Goal: Task Accomplishment & Management: Manage account settings

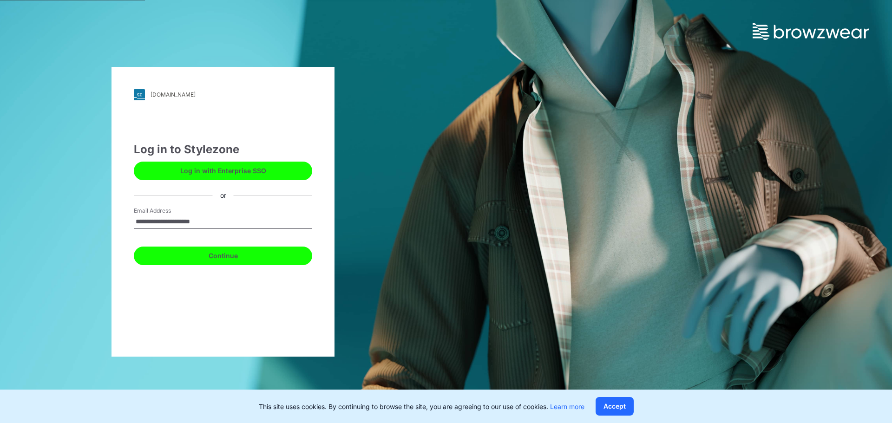
click at [222, 254] on button "Continue" at bounding box center [223, 256] width 178 height 19
click at [162, 251] on button "Continue" at bounding box center [223, 256] width 178 height 19
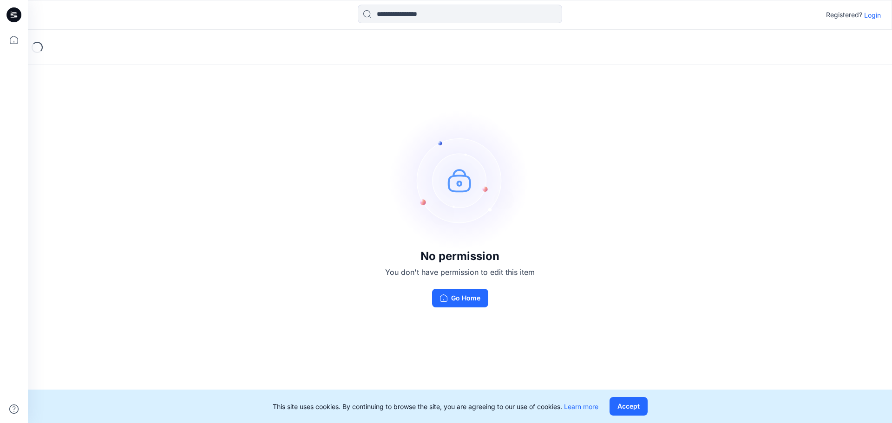
click at [873, 17] on p "Login" at bounding box center [872, 15] width 17 height 10
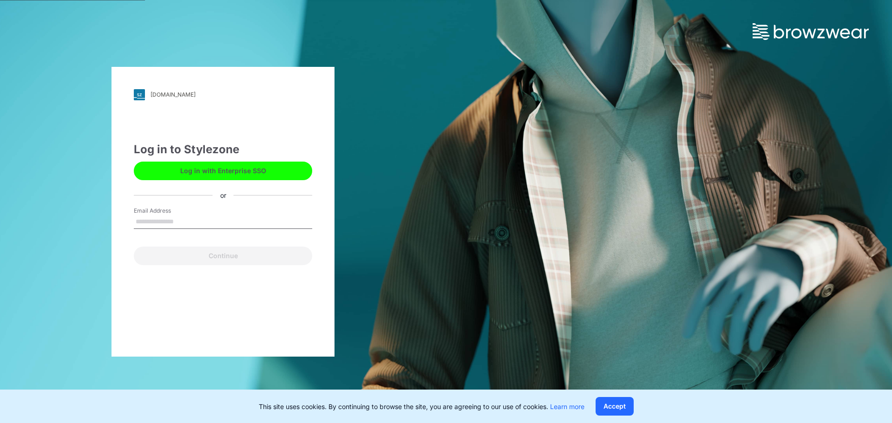
click at [209, 216] on input "Email Address" at bounding box center [223, 222] width 178 height 14
click at [212, 254] on div "Continue" at bounding box center [223, 254] width 178 height 22
click at [201, 224] on input "Email Address" at bounding box center [223, 222] width 178 height 14
type input "**********"
click at [134, 247] on button "Continue" at bounding box center [223, 256] width 178 height 19
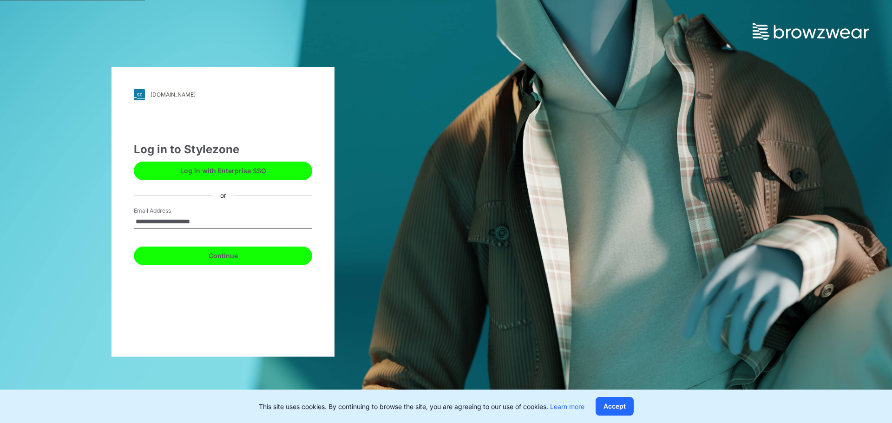
click at [197, 253] on button "Continue" at bounding box center [223, 256] width 178 height 19
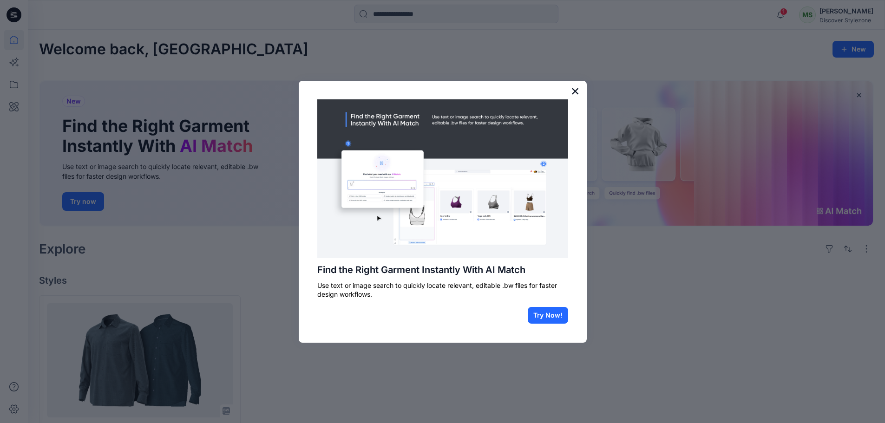
click at [573, 92] on button "×" at bounding box center [575, 91] width 9 height 15
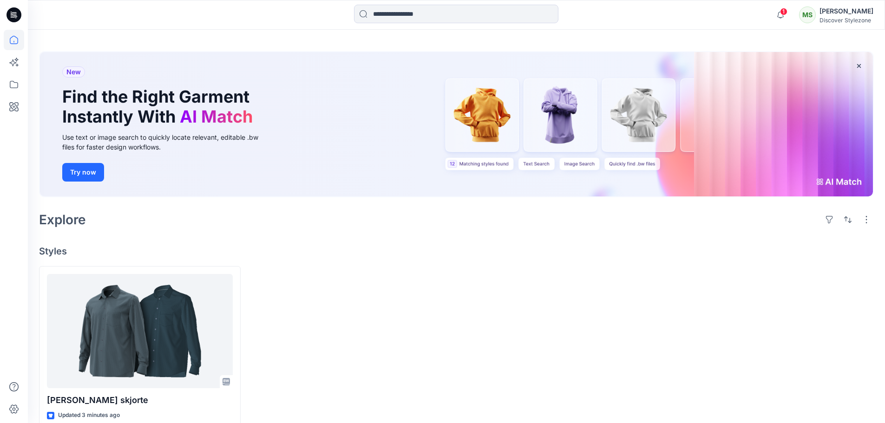
scroll to position [46, 0]
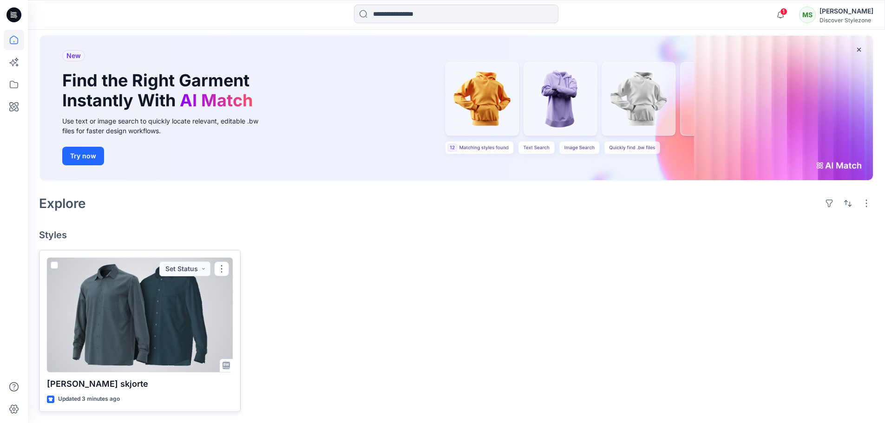
click at [150, 324] on div at bounding box center [140, 315] width 186 height 115
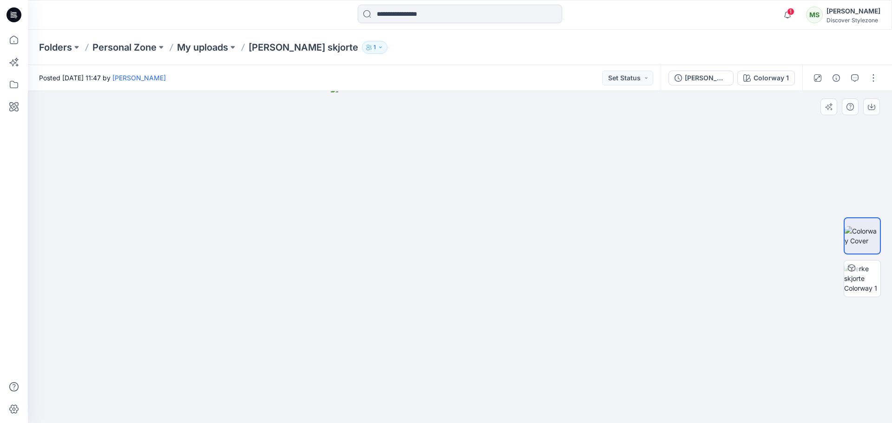
drag, startPoint x: 446, startPoint y: 285, endPoint x: 503, endPoint y: 282, distance: 56.7
click at [503, 282] on img at bounding box center [460, 254] width 259 height 338
drag, startPoint x: 468, startPoint y: 290, endPoint x: 517, endPoint y: 286, distance: 49.4
click at [517, 286] on img at bounding box center [460, 252] width 259 height 341
click at [850, 271] on icon at bounding box center [850, 267] width 7 height 7
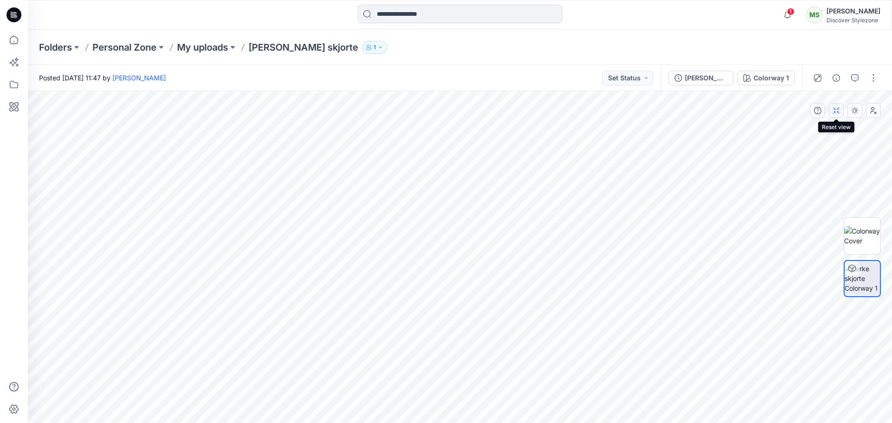
click at [839, 113] on icon "button" at bounding box center [835, 110] width 7 height 7
click at [790, 82] on button "Colorway 1" at bounding box center [766, 78] width 58 height 15
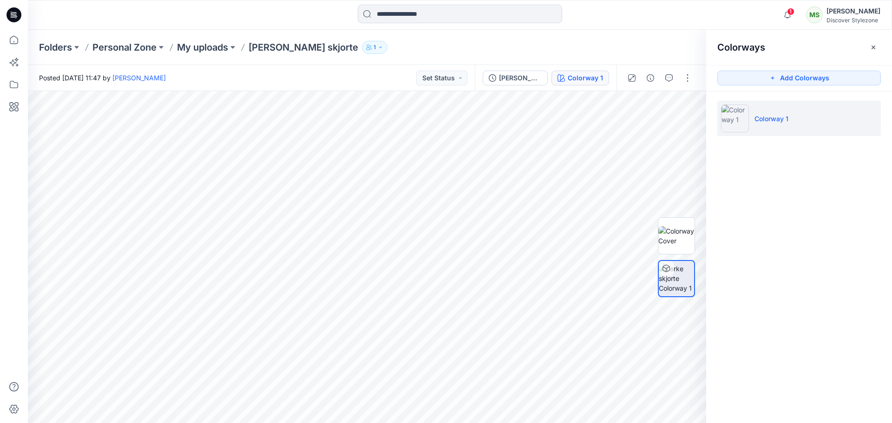
click at [790, 82] on button "Add Colorways" at bounding box center [798, 78] width 163 height 15
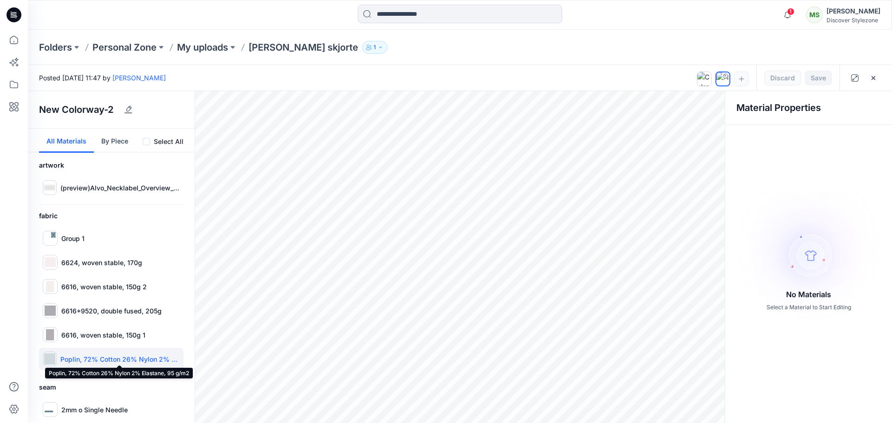
click at [82, 360] on p "Poplin, 72% Cotton 26% Nylon 2% Elastane, 95 g/m2" at bounding box center [119, 359] width 119 height 10
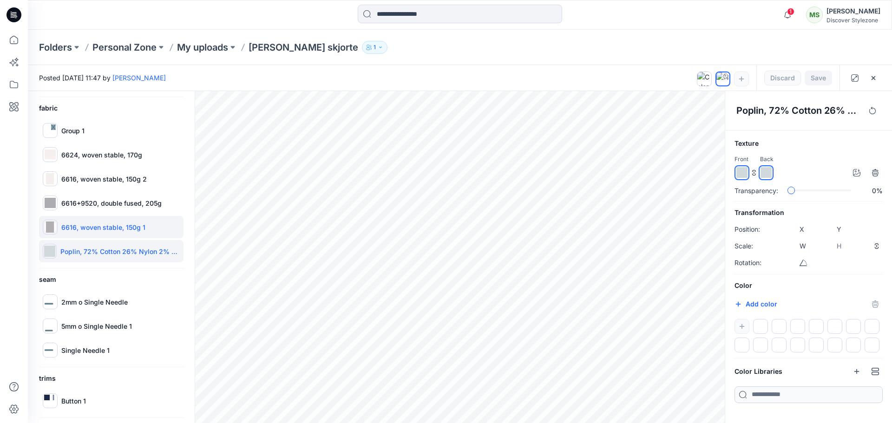
scroll to position [108, 0]
click at [854, 173] on icon "button" at bounding box center [856, 172] width 7 height 7
type input "***"
type input "****"
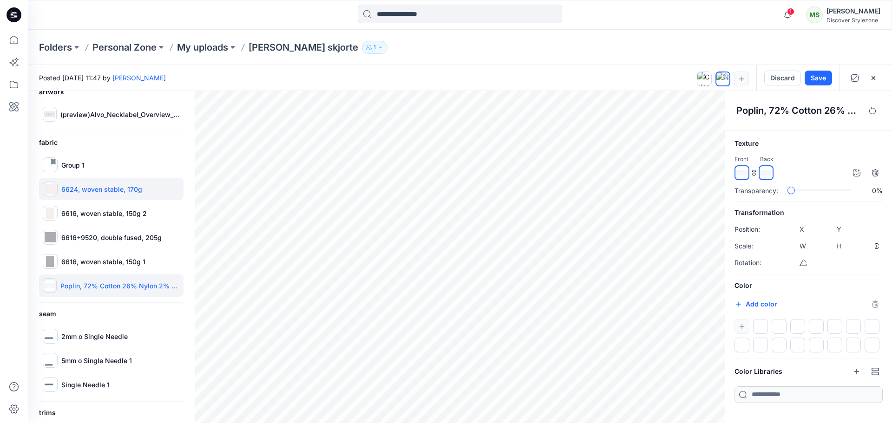
scroll to position [15, 0]
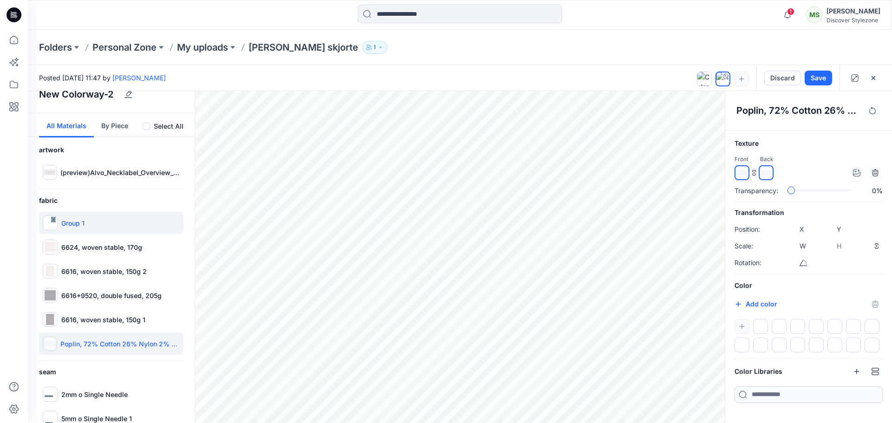
click at [57, 221] on div at bounding box center [50, 222] width 15 height 15
click at [65, 220] on p "Group 1" at bounding box center [72, 223] width 23 height 10
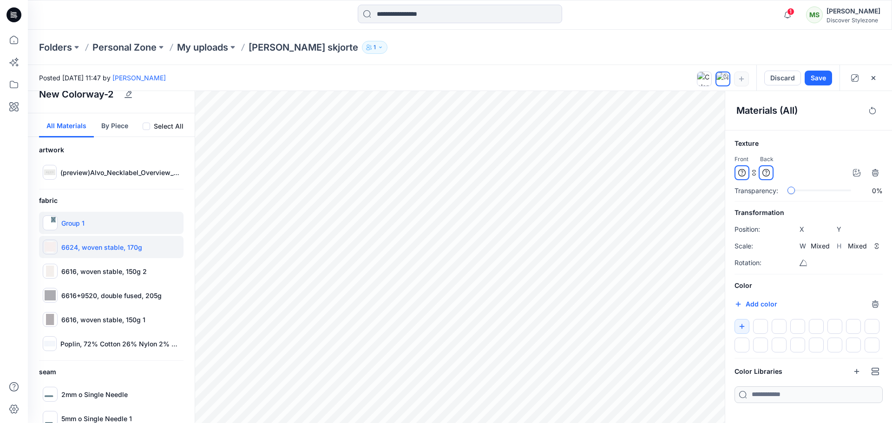
type input "****"
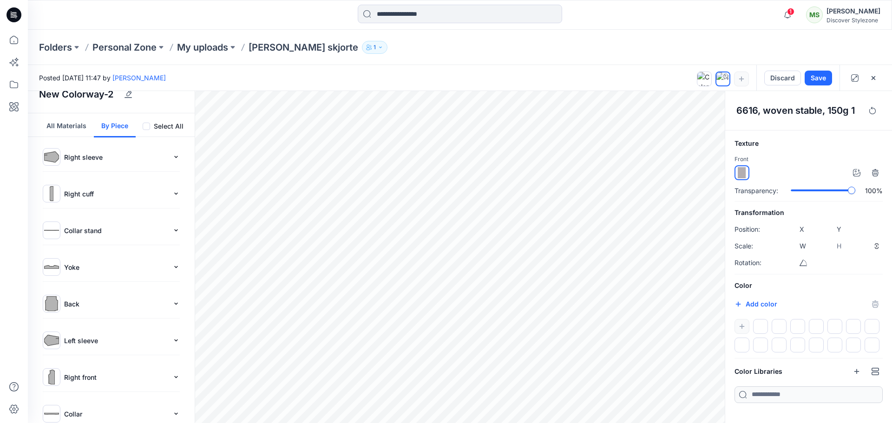
click at [470, 61] on div "Folders Personal Zone My uploads Lerke skjorte 1" at bounding box center [460, 47] width 864 height 35
type input "****"
click at [849, 173] on button "button" at bounding box center [856, 172] width 15 height 15
type input "***"
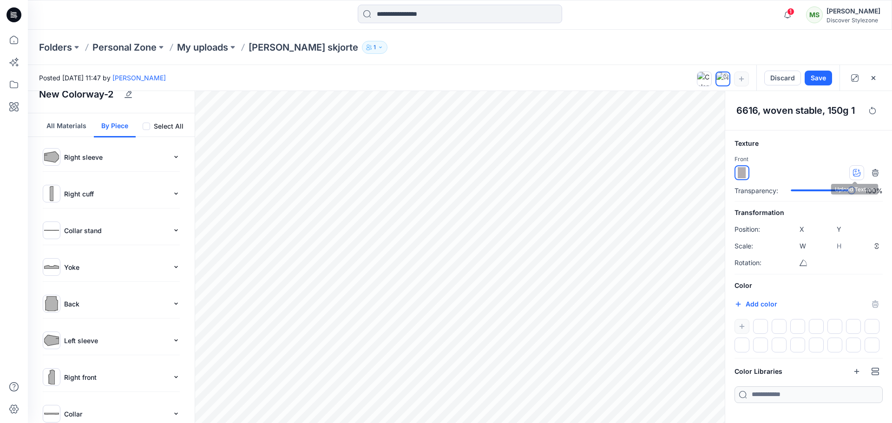
type input "****"
click at [741, 172] on img at bounding box center [741, 172] width 11 height 11
drag, startPoint x: 741, startPoint y: 172, endPoint x: 783, endPoint y: 274, distance: 110.3
click at [776, 309] on div "Texture Front Transparency: 100% Transformation Position: X **** Y **** Scale: …" at bounding box center [808, 270] width 167 height 265
click at [489, 199] on div "New Colorway-2 All Materials By Piece Select All Right sleeve fabric Group 1 Ri…" at bounding box center [460, 257] width 864 height 332
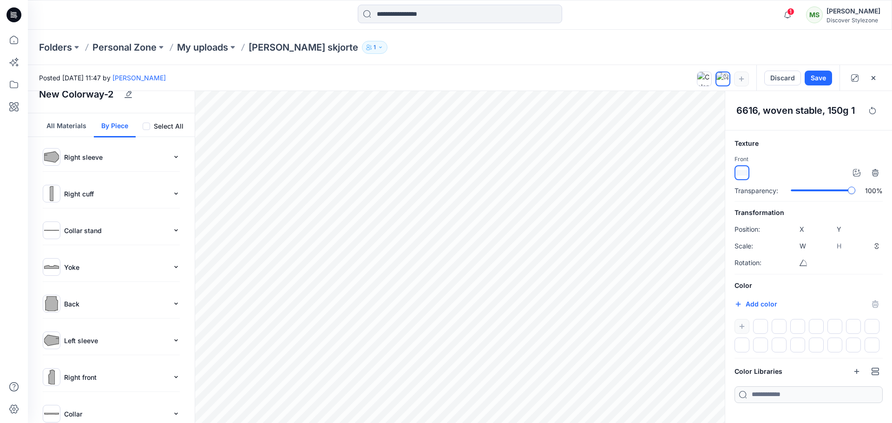
click at [463, 198] on div "New Colorway-2 All Materials By Piece Select All Right sleeve fabric Group 1 Ri…" at bounding box center [460, 257] width 864 height 332
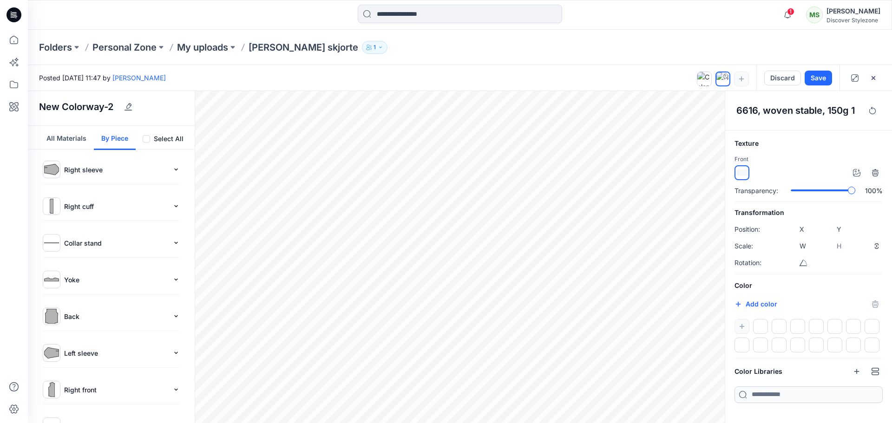
scroll to position [0, 0]
click at [143, 142] on span at bounding box center [146, 141] width 7 height 7
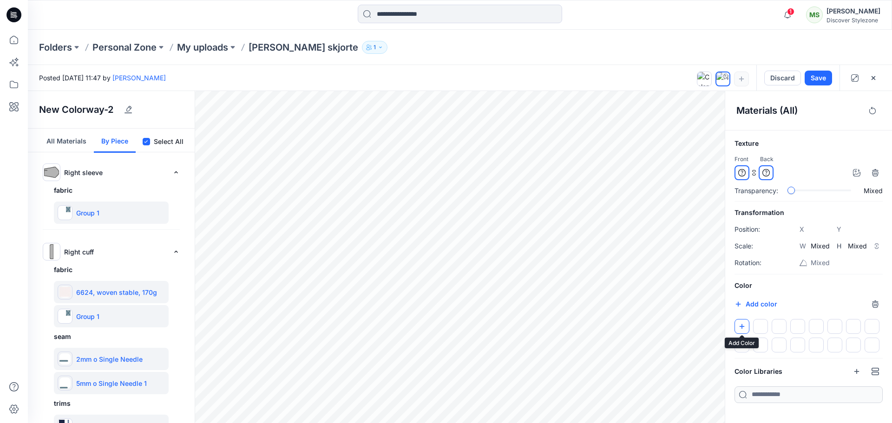
click at [748, 327] on button "button" at bounding box center [741, 326] width 15 height 15
click at [756, 327] on div at bounding box center [760, 326] width 15 height 15
click at [744, 283] on h6 "Color" at bounding box center [808, 285] width 148 height 11
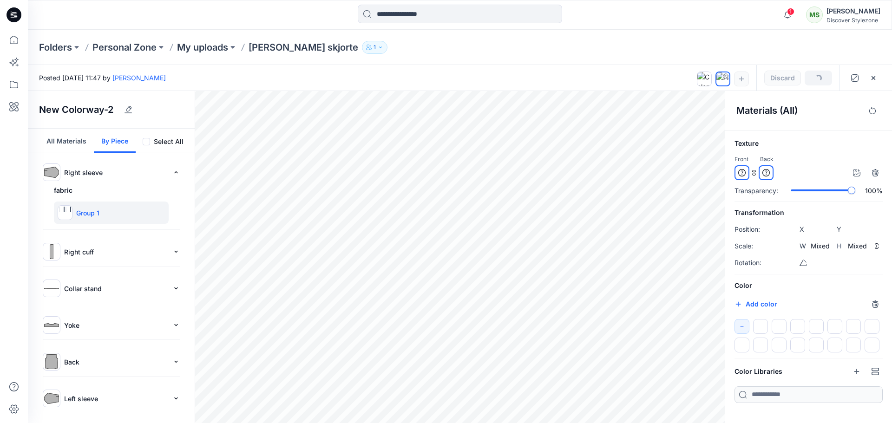
type input "*****"
click at [725, 74] on icon at bounding box center [726, 76] width 6 height 6
click at [801, 121] on div "Materials (All)" at bounding box center [808, 110] width 167 height 39
click at [857, 174] on icon "button" at bounding box center [856, 172] width 7 height 7
type input "***"
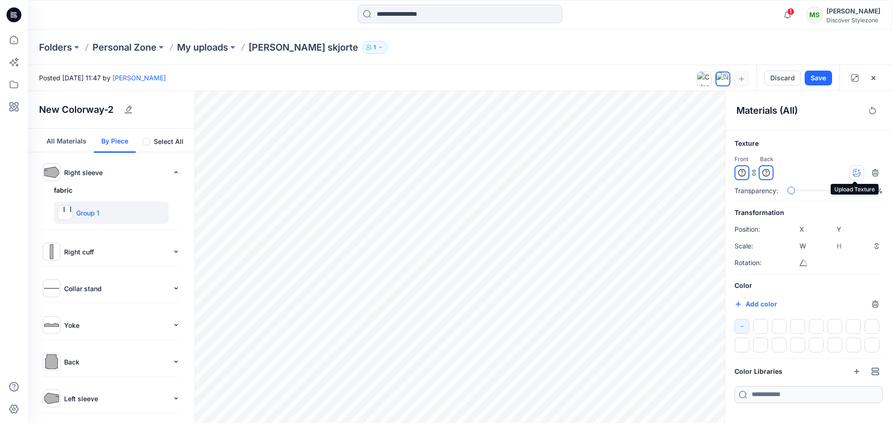
type input "****"
click at [67, 211] on img at bounding box center [68, 210] width 6 height 6
click at [772, 77] on button "Discard" at bounding box center [782, 78] width 37 height 15
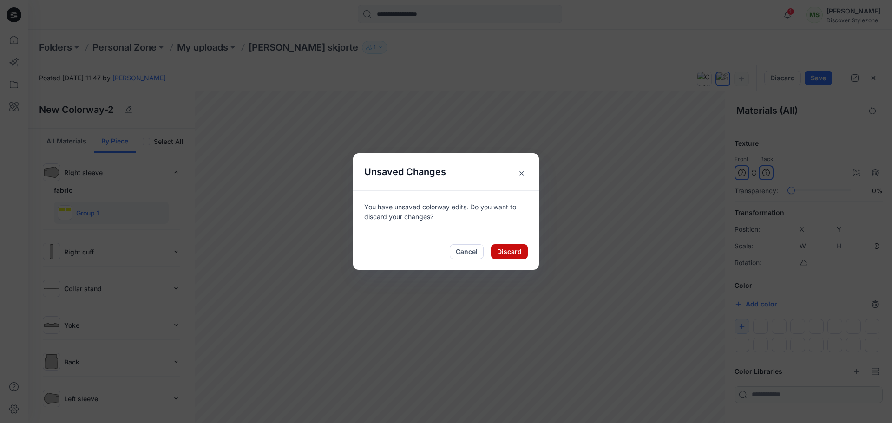
click at [512, 256] on button "Discard" at bounding box center [509, 251] width 37 height 15
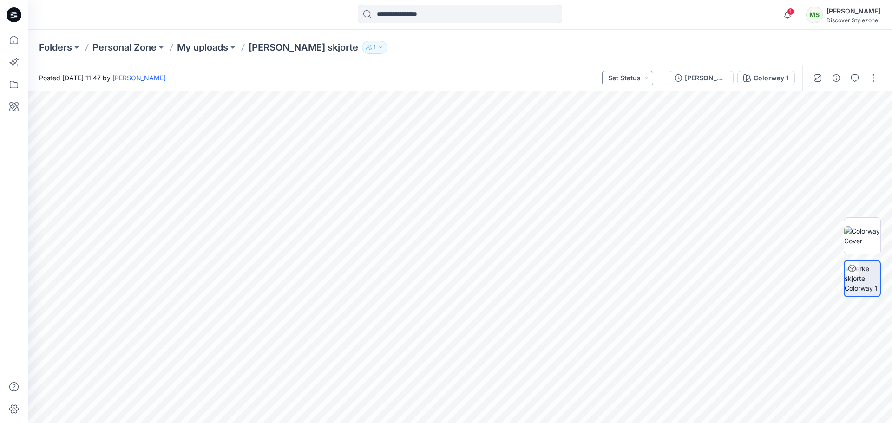
click at [633, 77] on button "Set Status" at bounding box center [627, 78] width 51 height 15
click at [771, 76] on div "Colorway 1" at bounding box center [770, 78] width 35 height 10
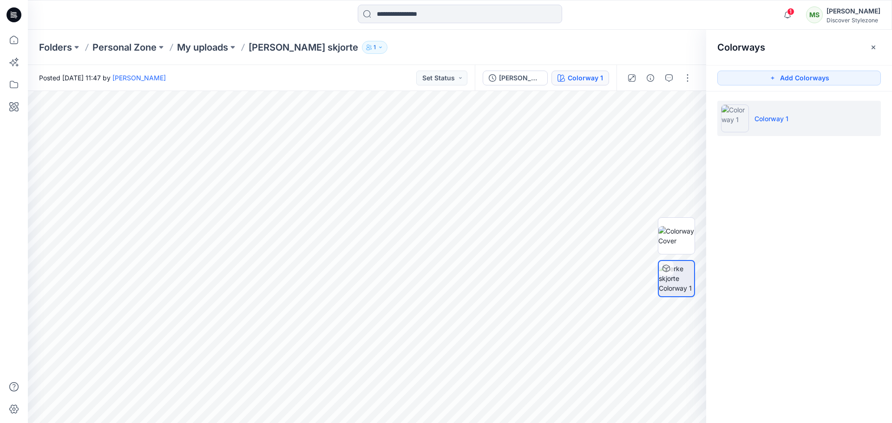
click at [771, 76] on icon "button" at bounding box center [772, 77] width 7 height 7
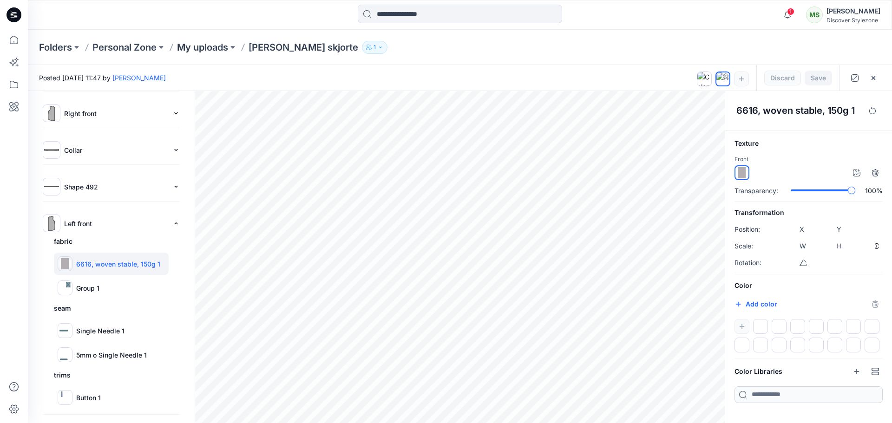
scroll to position [427, 0]
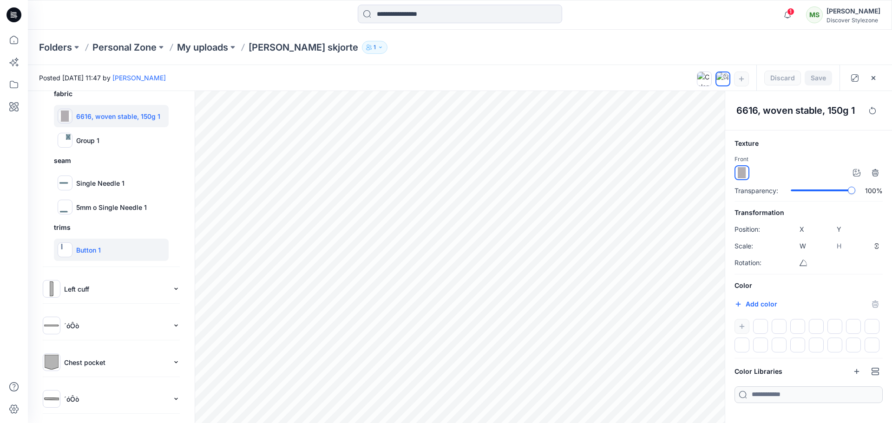
click at [63, 246] on img at bounding box center [62, 247] width 6 height 6
type input "****"
click at [86, 252] on p "Button 1" at bounding box center [88, 250] width 25 height 10
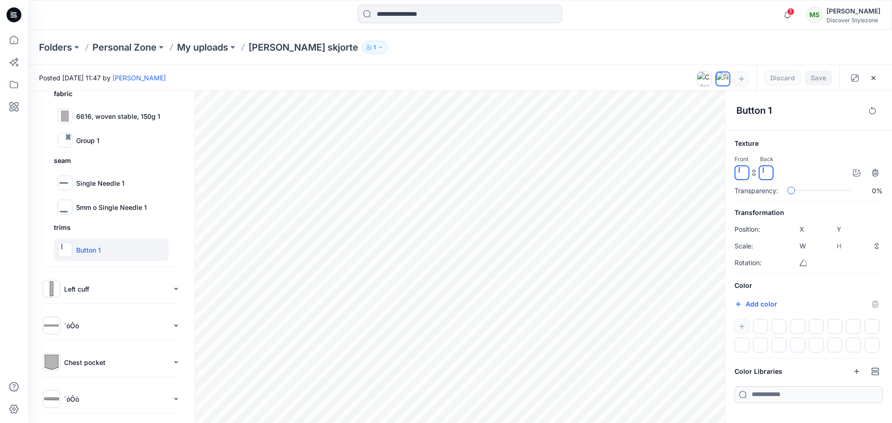
click at [757, 326] on div at bounding box center [760, 326] width 15 height 15
click at [797, 142] on h6 "Texture" at bounding box center [808, 143] width 148 height 11
click at [767, 172] on div at bounding box center [765, 172] width 15 height 15
click at [875, 74] on icon "button" at bounding box center [872, 77] width 7 height 7
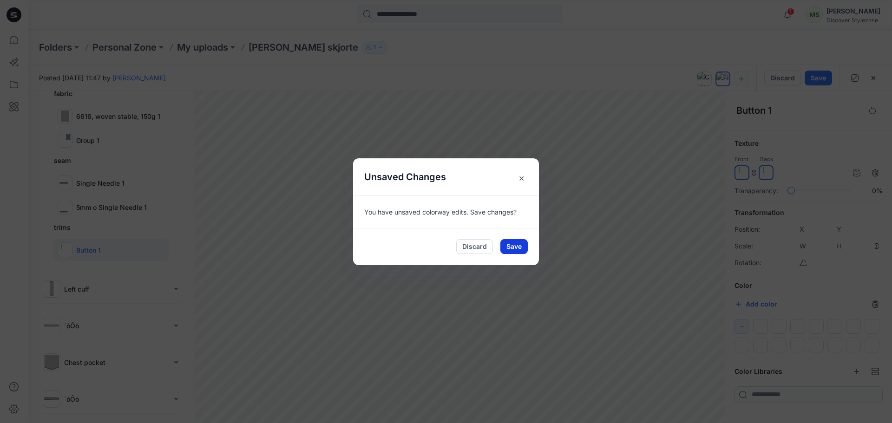
click at [518, 248] on button "Save" at bounding box center [513, 246] width 27 height 15
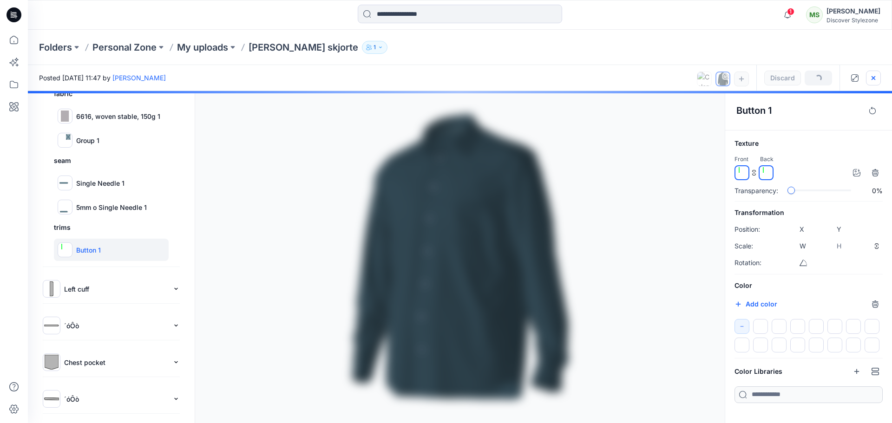
click at [870, 78] on icon "button" at bounding box center [872, 77] width 7 height 7
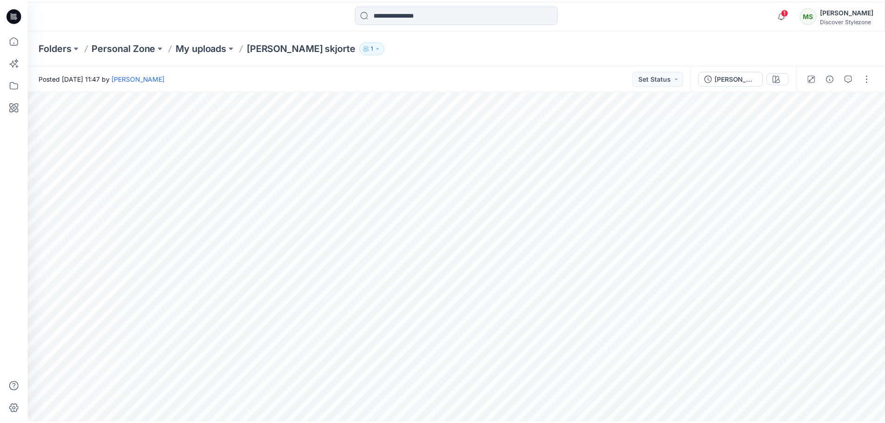
scroll to position [108, 0]
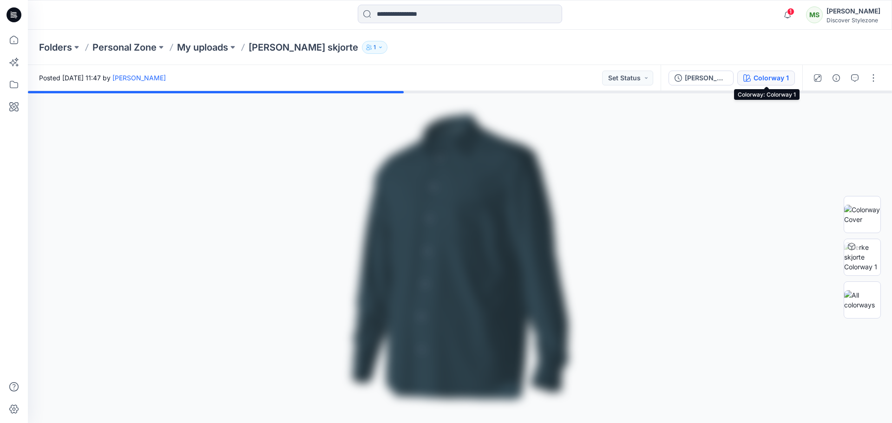
click at [754, 82] on div "Colorway 1" at bounding box center [770, 78] width 35 height 10
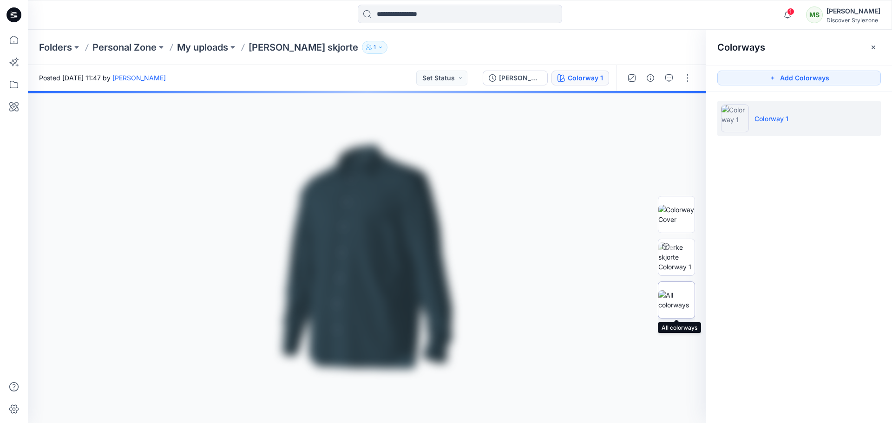
click at [677, 295] on img at bounding box center [676, 300] width 36 height 20
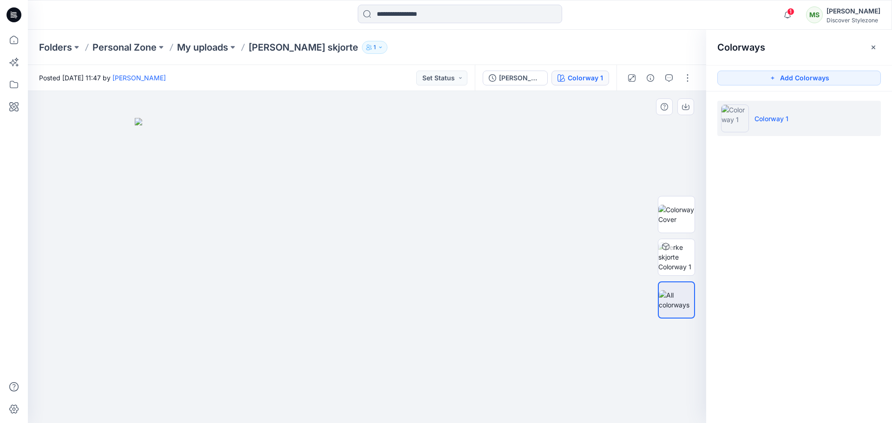
click at [324, 257] on img at bounding box center [367, 271] width 464 height 306
click at [681, 303] on img at bounding box center [675, 300] width 35 height 20
drag, startPoint x: 749, startPoint y: 121, endPoint x: 848, endPoint y: 221, distance: 140.2
click at [849, 221] on div "Colorways Add Colorways Colorway 1" at bounding box center [799, 226] width 186 height 393
click at [669, 220] on img at bounding box center [676, 215] width 36 height 20
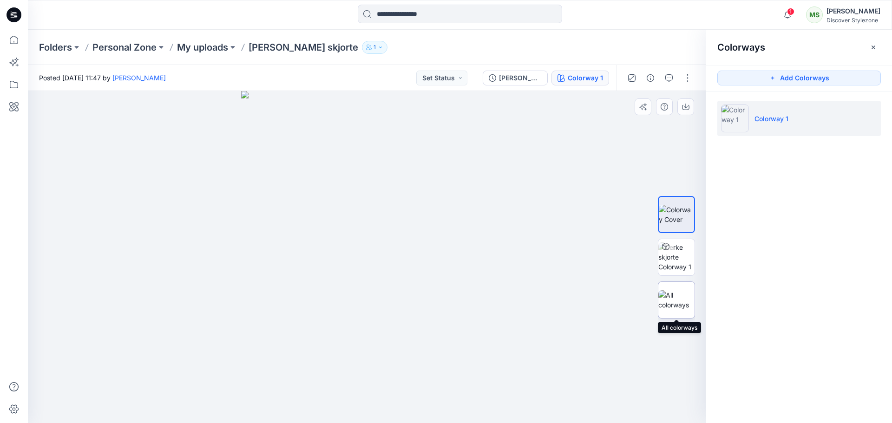
click at [665, 292] on img at bounding box center [676, 300] width 36 height 20
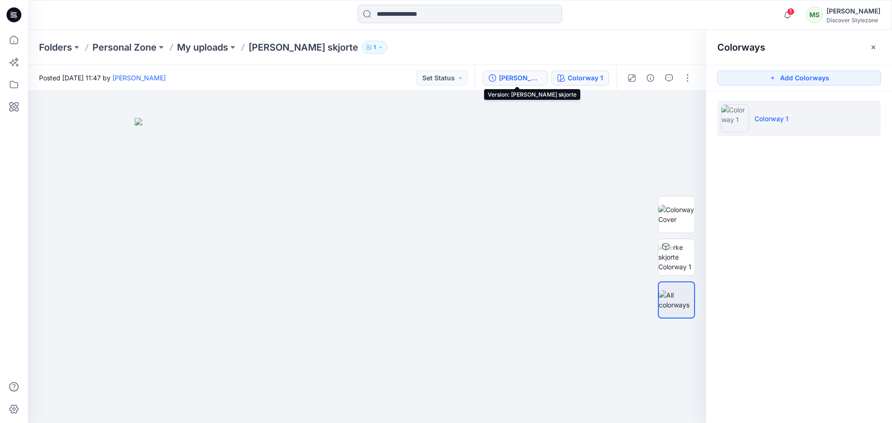
click at [510, 78] on div "Lerke skjorte" at bounding box center [520, 78] width 43 height 10
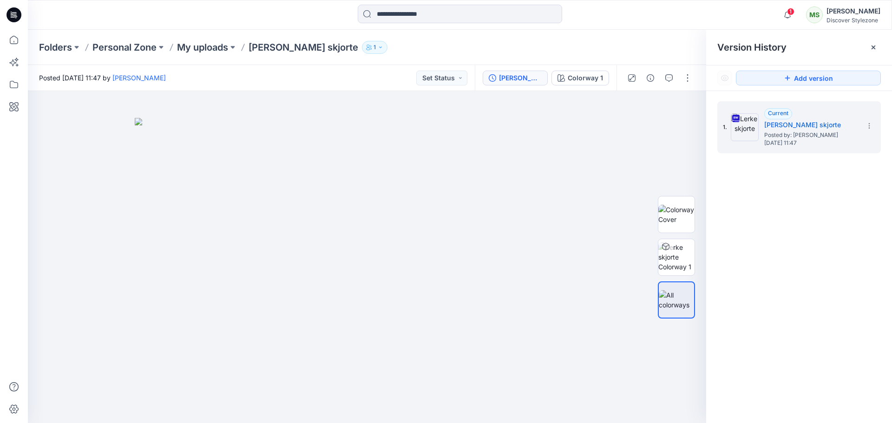
click at [510, 79] on div "Lerke skjorte" at bounding box center [520, 78] width 43 height 10
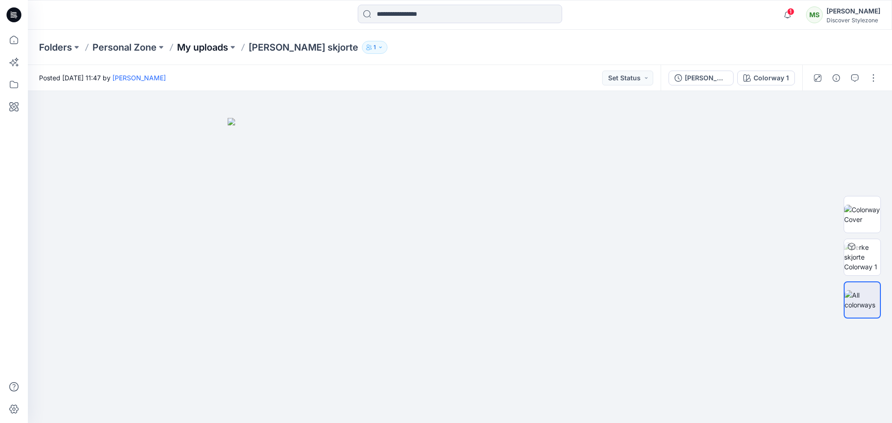
click at [203, 48] on p "My uploads" at bounding box center [202, 47] width 51 height 13
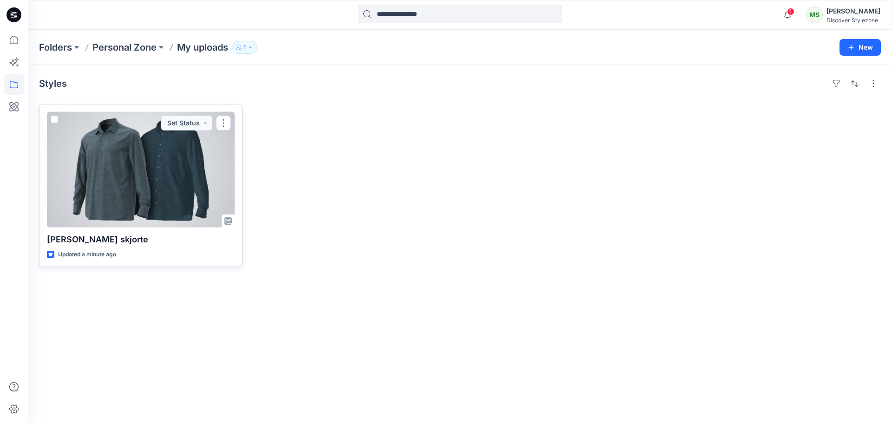
click at [143, 156] on div at bounding box center [141, 170] width 188 height 116
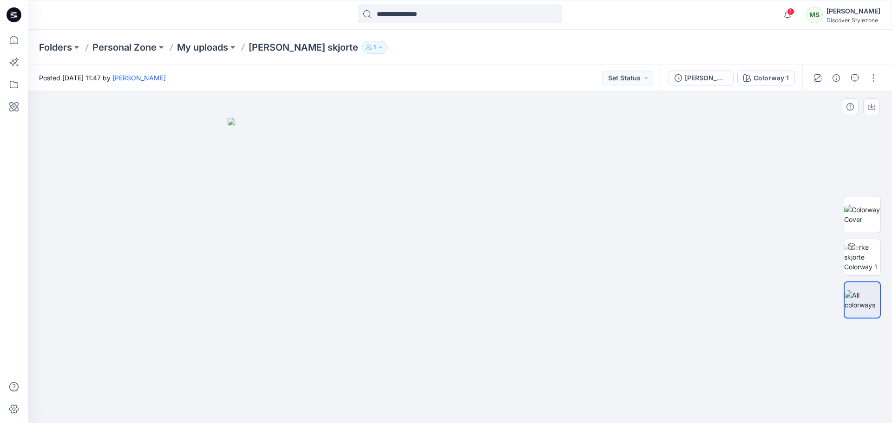
click at [383, 250] on img at bounding box center [460, 271] width 464 height 306
click at [863, 261] on img at bounding box center [862, 256] width 36 height 29
click at [362, 47] on button "1" at bounding box center [375, 47] width 26 height 13
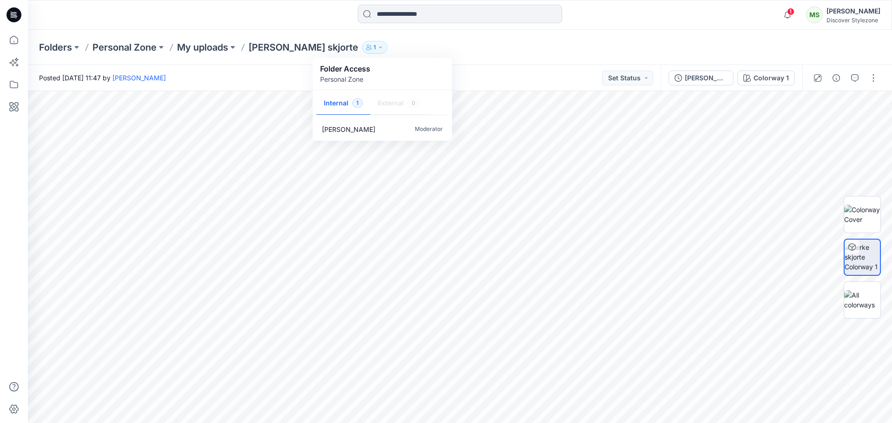
click at [362, 47] on button "1" at bounding box center [375, 47] width 26 height 13
click at [835, 77] on icon "button" at bounding box center [835, 77] width 7 height 7
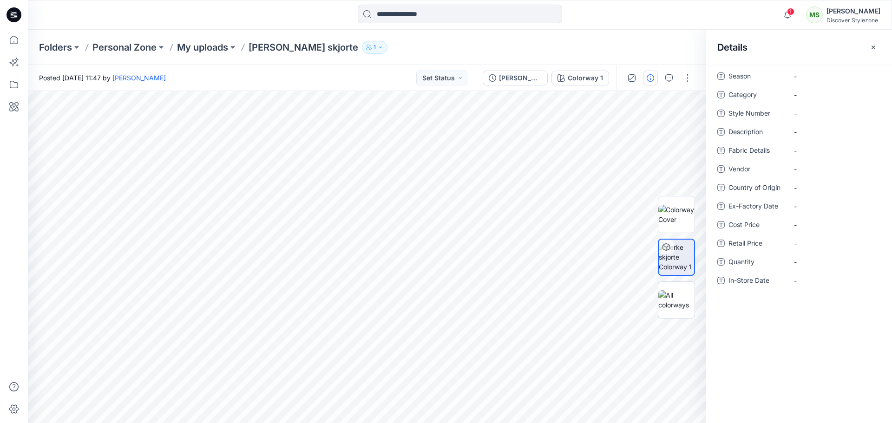
click at [745, 280] on span "In-Store Date" at bounding box center [756, 281] width 56 height 13
click at [744, 72] on span "Season" at bounding box center [756, 77] width 56 height 13
click at [795, 76] on span "-" at bounding box center [834, 77] width 81 height 10
type textarea "***"
click at [795, 97] on span "-" at bounding box center [834, 95] width 81 height 10
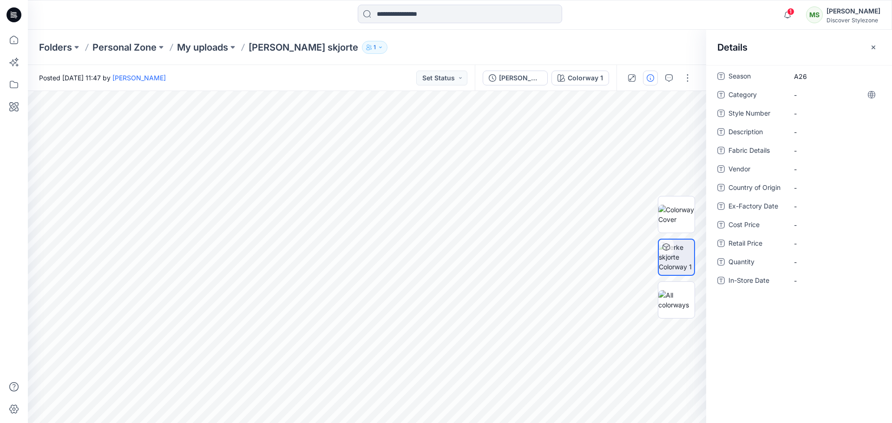
click at [870, 95] on icon at bounding box center [871, 94] width 2 height 7
click at [744, 114] on span "Style Number" at bounding box center [756, 114] width 56 height 13
click at [747, 284] on span "In-Store Date" at bounding box center [756, 281] width 56 height 13
click at [746, 267] on span "Quantity" at bounding box center [756, 262] width 56 height 13
click at [754, 249] on span "Retail Price" at bounding box center [756, 244] width 56 height 13
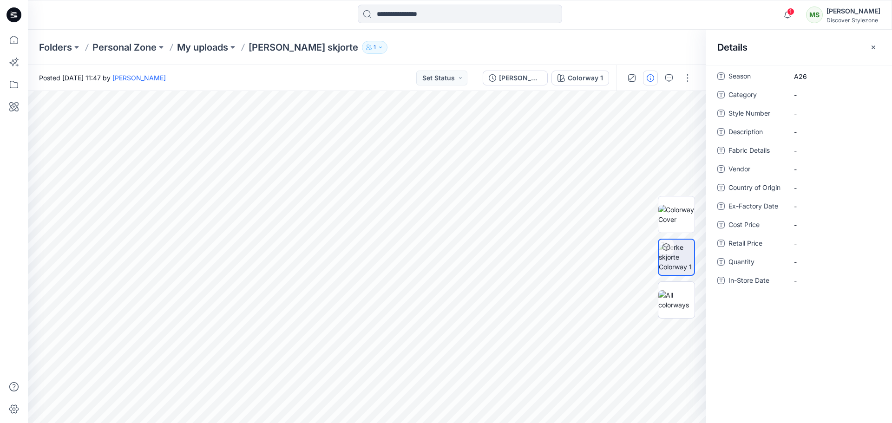
click at [752, 240] on span "Retail Price" at bounding box center [756, 244] width 56 height 13
click at [749, 233] on div "Season A26 Category - Style Number - Description - Fabric Details - Vendor - Co…" at bounding box center [798, 184] width 163 height 230
click at [724, 208] on div "Ex-Factory Date -" at bounding box center [798, 206] width 163 height 15
drag, startPoint x: 762, startPoint y: 210, endPoint x: 788, endPoint y: 215, distance: 27.4
click at [788, 215] on div "Season A26 Category - Style Number - Description - Fabric Details - Vendor - Co…" at bounding box center [798, 184] width 163 height 230
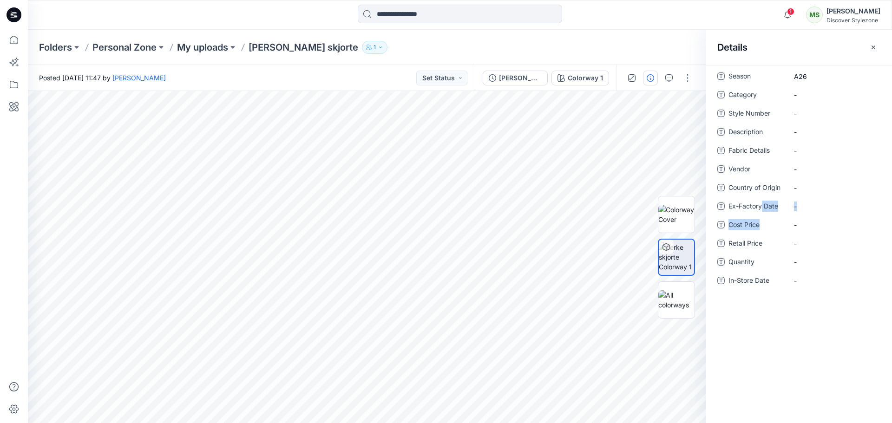
click at [780, 207] on span "Ex-Factory Date" at bounding box center [756, 207] width 56 height 13
drag, startPoint x: 699, startPoint y: 256, endPoint x: 698, endPoint y: 279, distance: 23.3
click at [700, 273] on div at bounding box center [675, 257] width 59 height 232
click at [687, 296] on img at bounding box center [676, 300] width 36 height 20
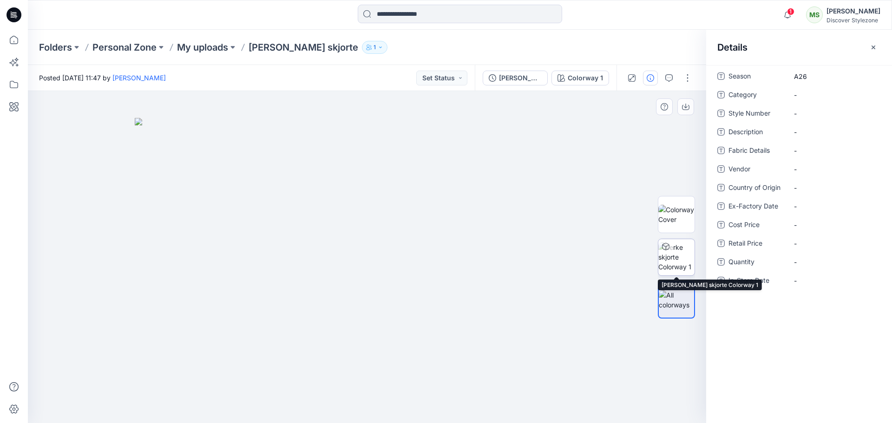
click at [679, 254] on img at bounding box center [676, 256] width 36 height 29
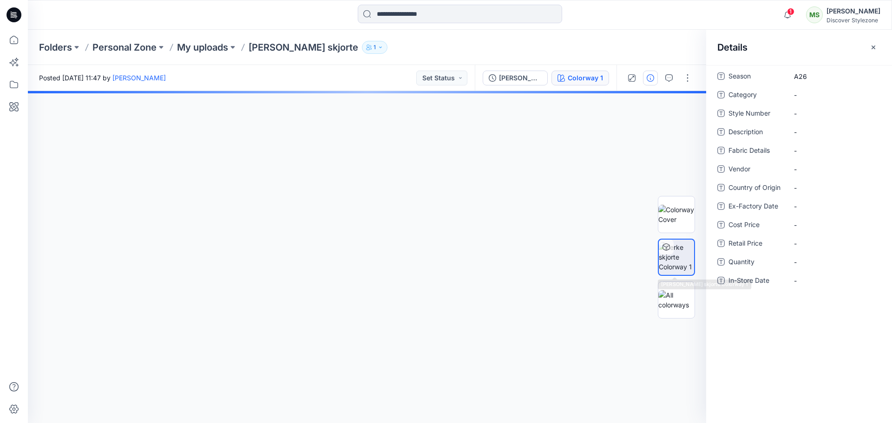
click at [593, 78] on div "Colorway 1" at bounding box center [584, 78] width 35 height 10
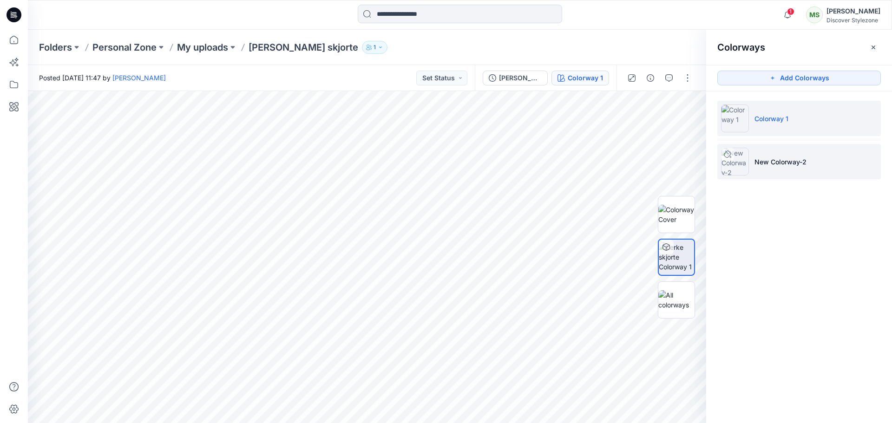
click at [725, 156] on icon at bounding box center [726, 153] width 7 height 7
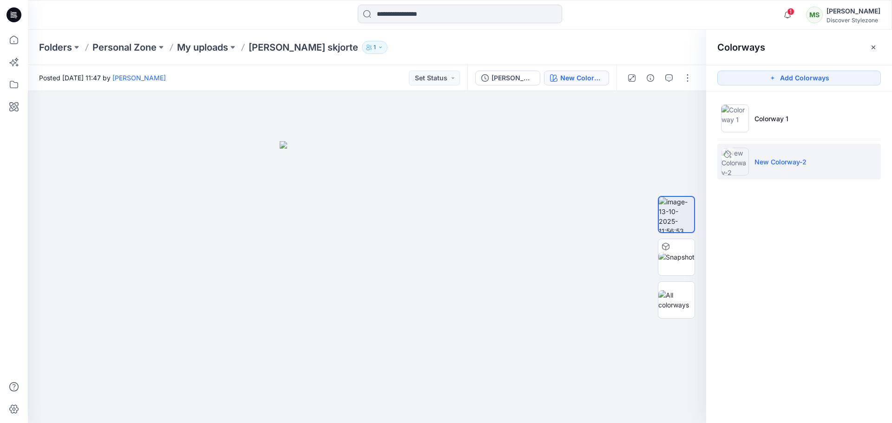
click at [726, 156] on icon at bounding box center [726, 153] width 7 height 7
click at [775, 161] on p "New Colorway-2" at bounding box center [780, 162] width 52 height 10
drag, startPoint x: 775, startPoint y: 161, endPoint x: 800, endPoint y: 162, distance: 24.2
click at [800, 162] on p "New Colorway-2" at bounding box center [780, 162] width 52 height 10
click at [365, 188] on img at bounding box center [367, 282] width 175 height 282
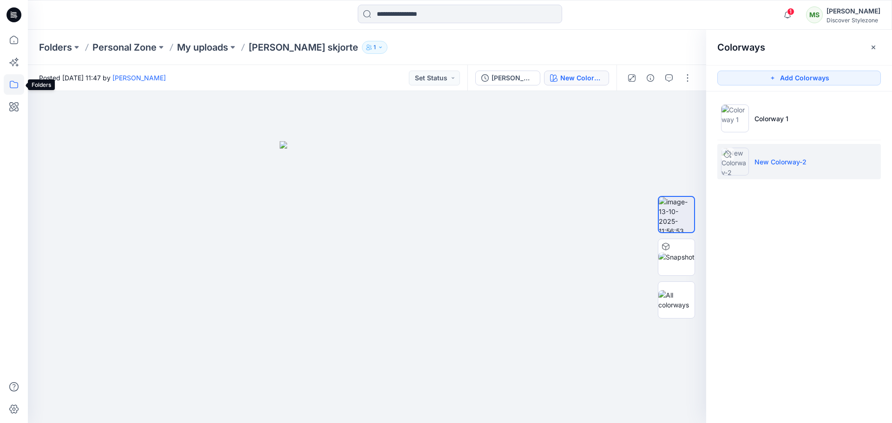
click at [13, 86] on icon at bounding box center [14, 84] width 20 height 20
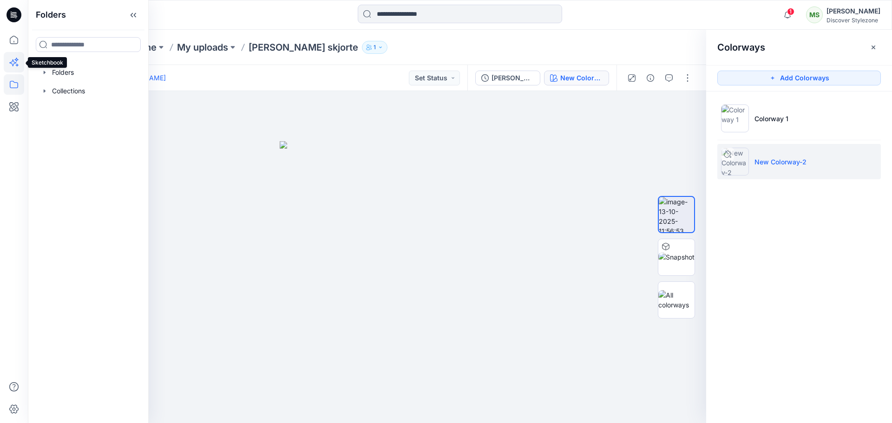
click at [14, 64] on icon at bounding box center [12, 62] width 7 height 7
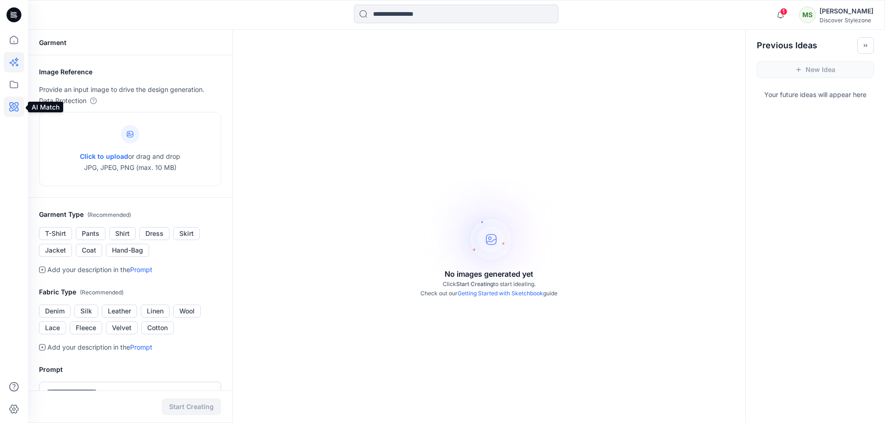
click at [7, 110] on icon at bounding box center [14, 107] width 20 height 20
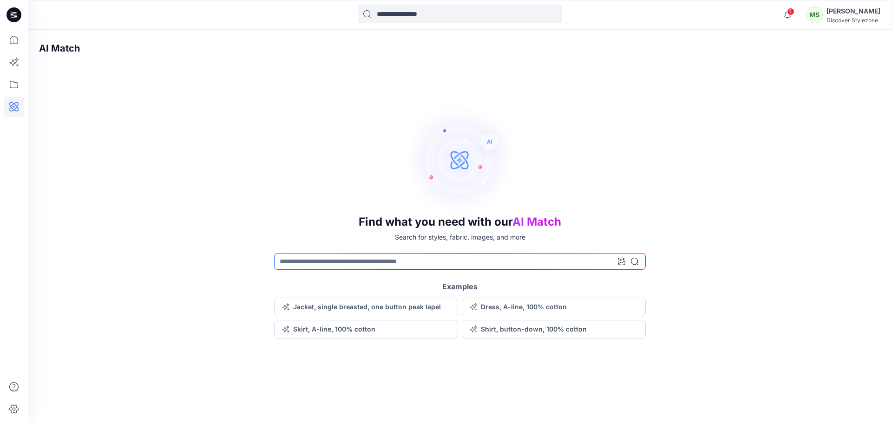
click at [19, 12] on icon at bounding box center [14, 14] width 15 height 15
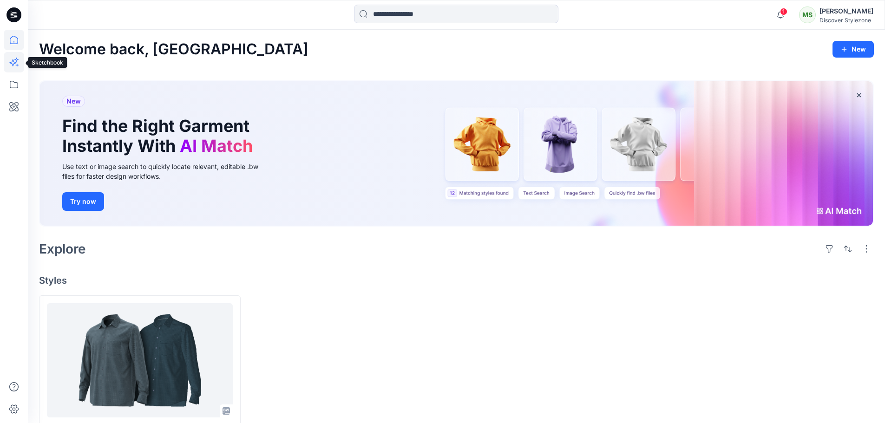
click at [17, 58] on icon at bounding box center [14, 62] width 20 height 20
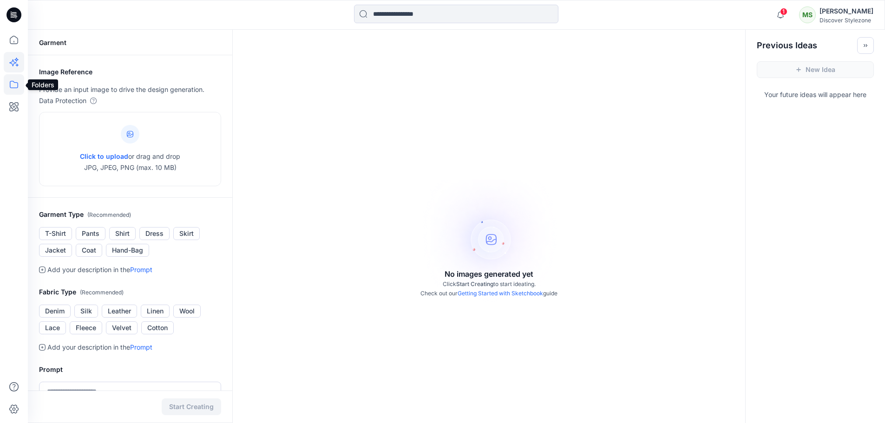
click at [9, 84] on icon at bounding box center [14, 84] width 20 height 20
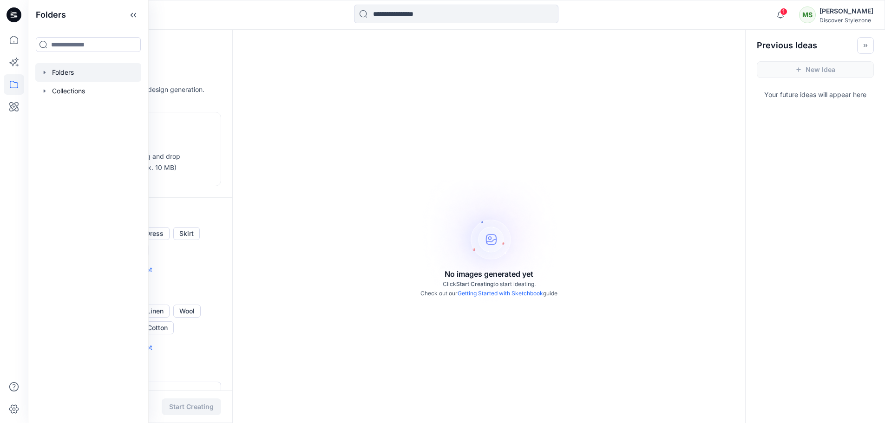
click at [75, 72] on div at bounding box center [88, 72] width 106 height 19
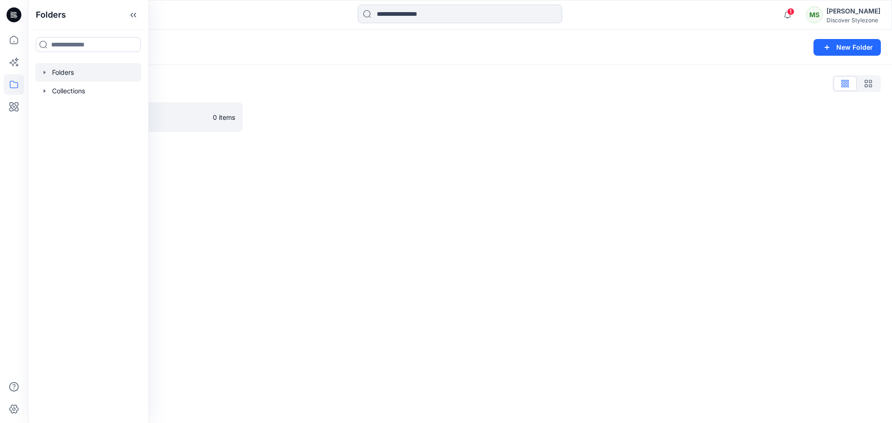
click at [35, 94] on div "Folders Folders Collections" at bounding box center [88, 211] width 121 height 423
click at [42, 91] on icon "button" at bounding box center [44, 90] width 7 height 7
click at [59, 108] on div at bounding box center [88, 109] width 106 height 19
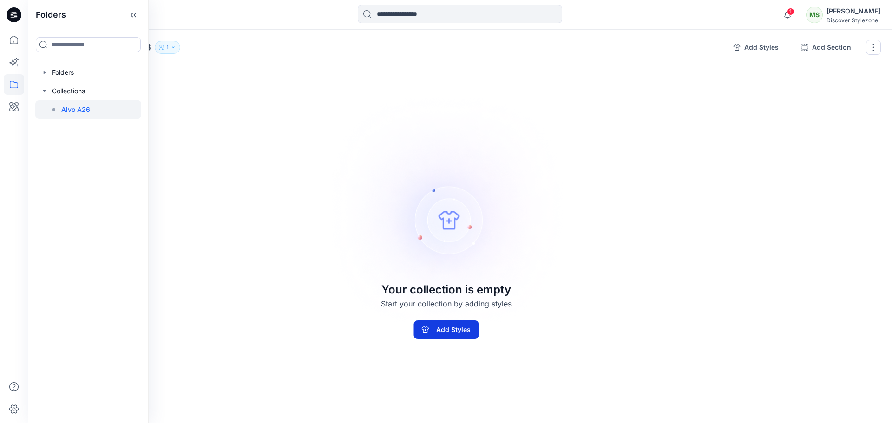
click at [437, 333] on button "Add Styles" at bounding box center [445, 329] width 65 height 19
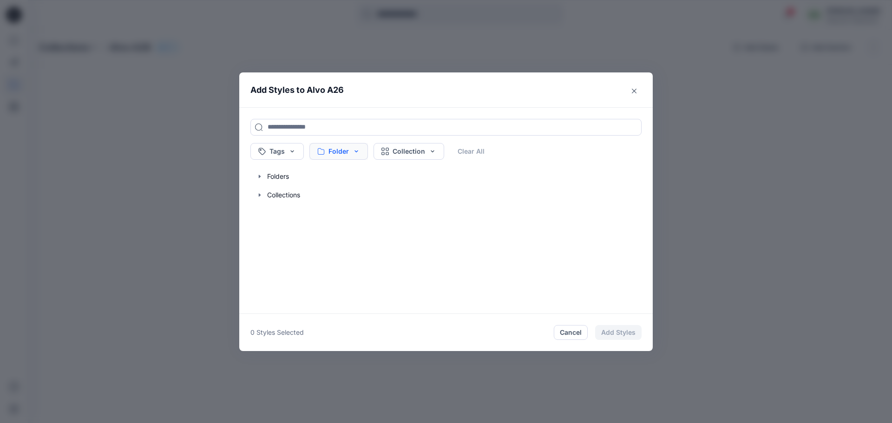
click at [345, 151] on button "Folder" at bounding box center [338, 151] width 59 height 17
click at [424, 148] on button "Collection" at bounding box center [408, 151] width 71 height 17
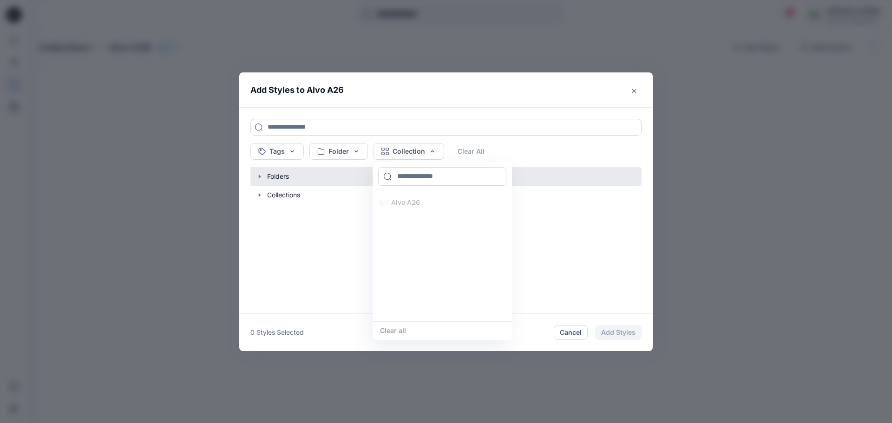
click at [295, 184] on button "button" at bounding box center [441, 176] width 400 height 19
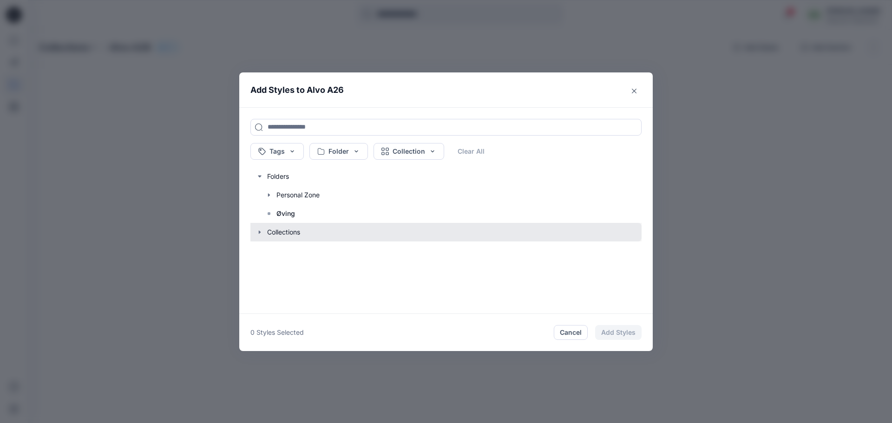
click at [279, 231] on button "button" at bounding box center [441, 232] width 400 height 19
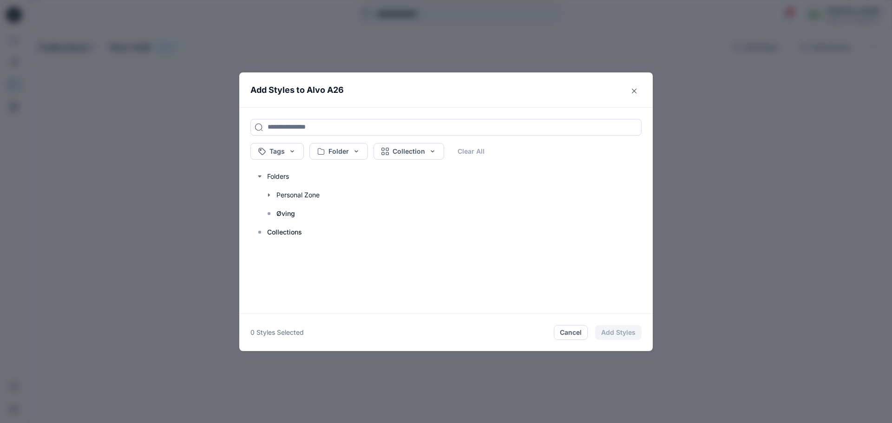
click at [279, 231] on p "Collections" at bounding box center [284, 232] width 35 height 11
click at [633, 91] on icon "Close" at bounding box center [634, 90] width 5 height 5
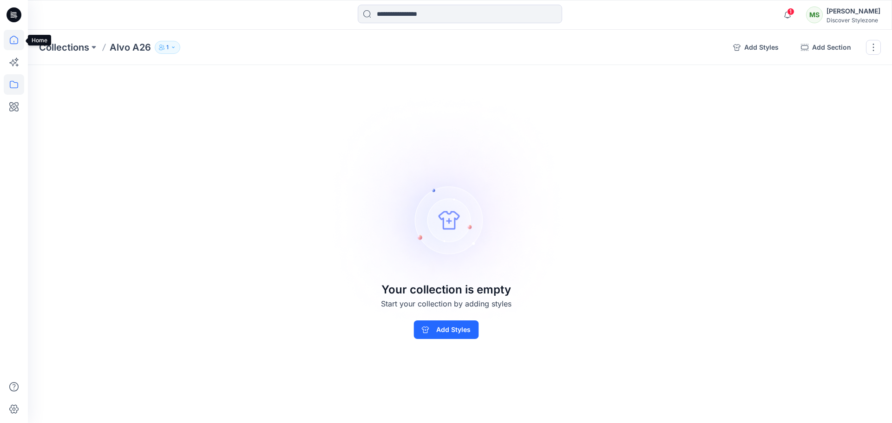
click at [13, 37] on icon at bounding box center [14, 40] width 20 height 20
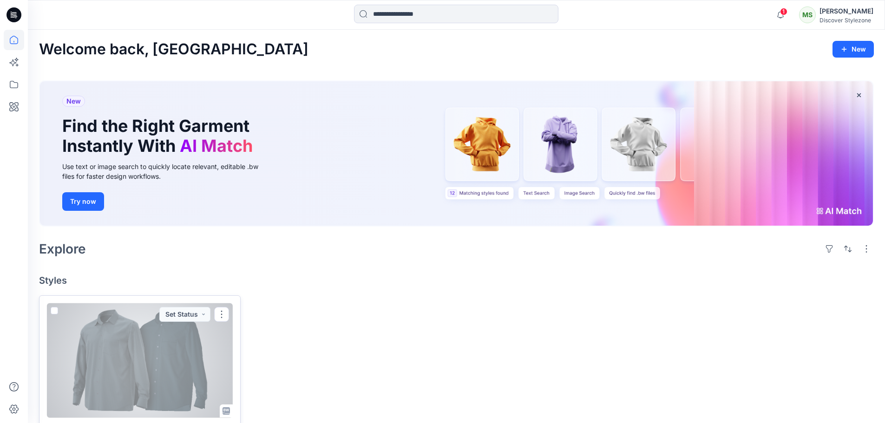
scroll to position [46, 0]
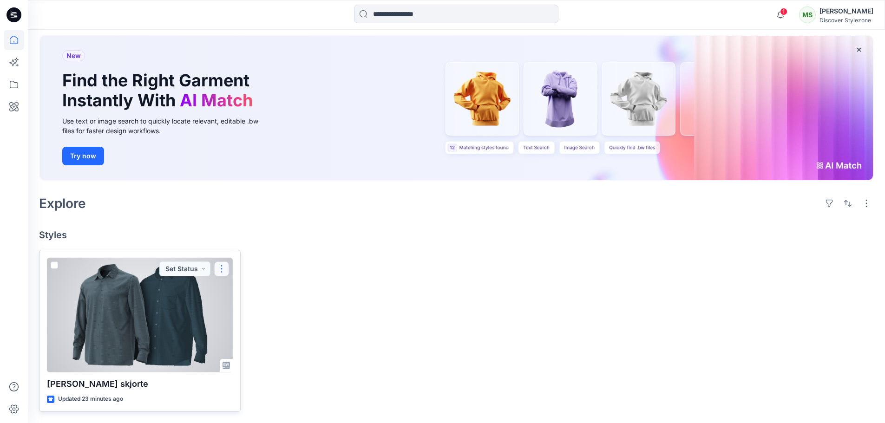
click at [223, 270] on button "button" at bounding box center [221, 268] width 15 height 15
click at [263, 361] on button "Move to" at bounding box center [266, 359] width 100 height 17
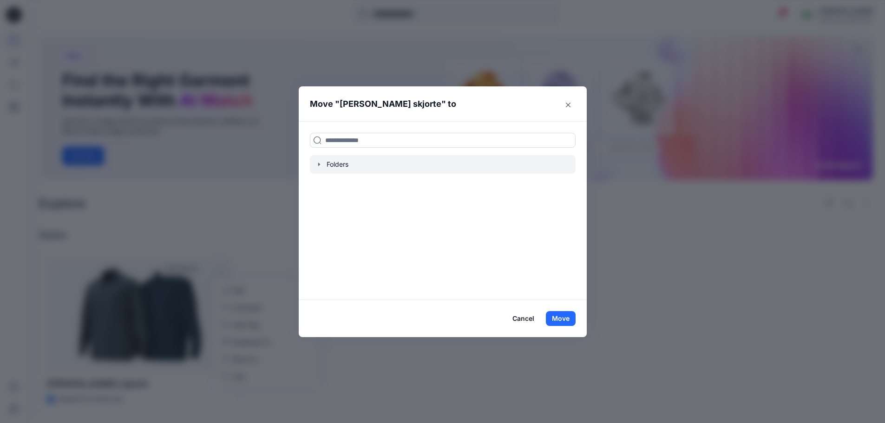
click at [381, 160] on div at bounding box center [443, 164] width 266 height 19
click at [315, 163] on div at bounding box center [443, 164] width 266 height 19
click at [322, 165] on icon "button" at bounding box center [318, 164] width 7 height 7
click at [320, 165] on icon "button" at bounding box center [318, 164] width 3 height 2
click at [319, 165] on icon "button" at bounding box center [319, 164] width 2 height 3
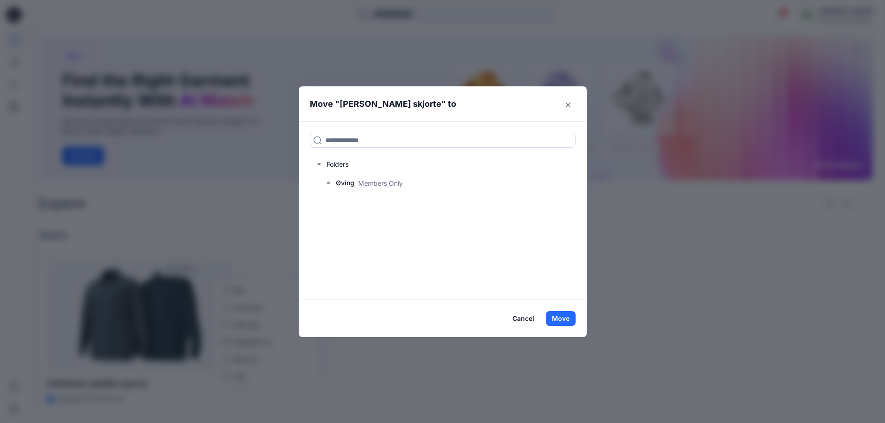
click at [521, 316] on button "Cancel" at bounding box center [523, 318] width 34 height 15
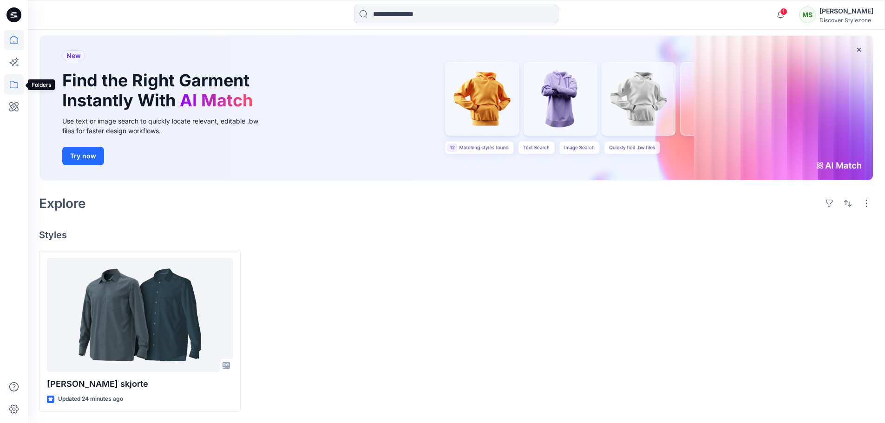
click at [13, 82] on icon at bounding box center [14, 84] width 20 height 20
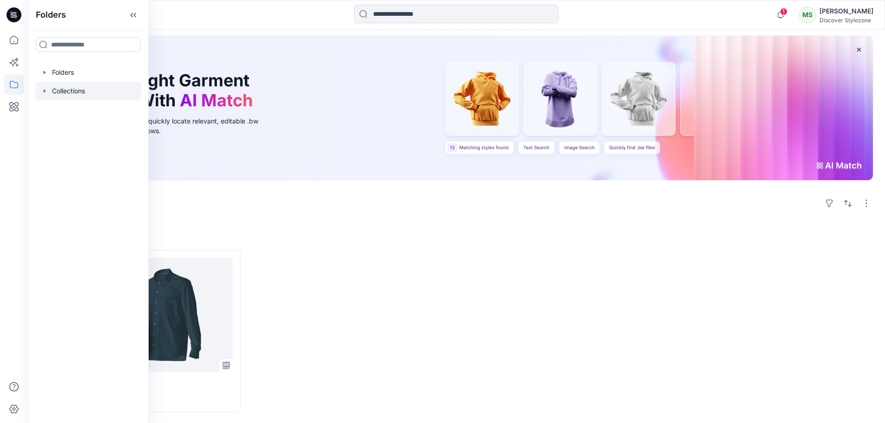
click at [63, 94] on div at bounding box center [88, 91] width 106 height 19
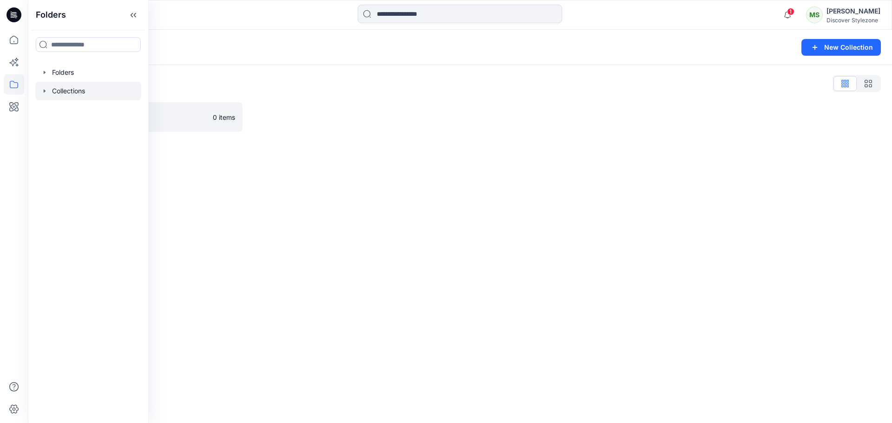
click at [244, 124] on div "Alvo A26 0 items" at bounding box center [459, 117] width 841 height 30
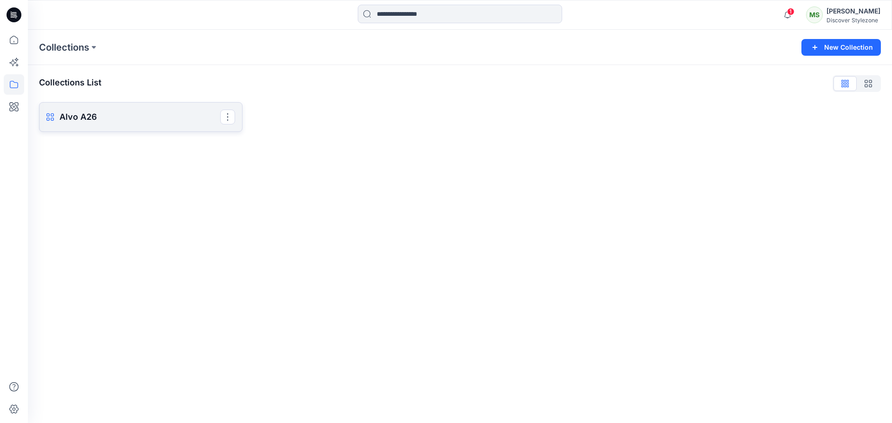
click at [74, 119] on p "Alvo A26" at bounding box center [139, 117] width 161 height 13
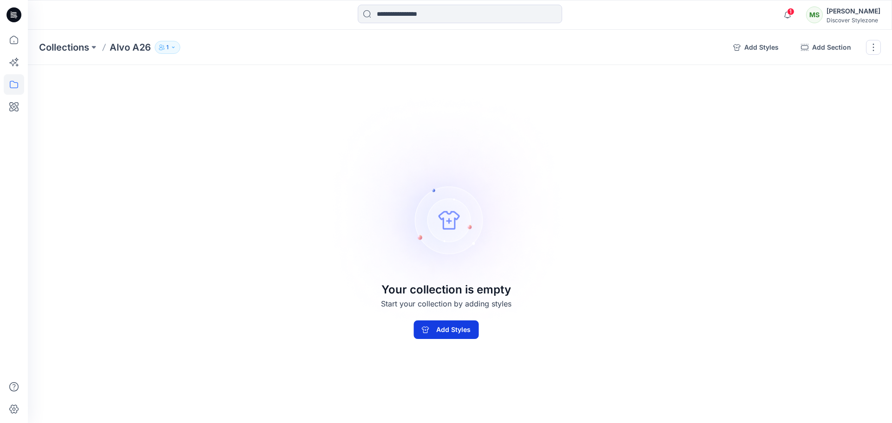
click at [441, 333] on button "Add Styles" at bounding box center [445, 329] width 65 height 19
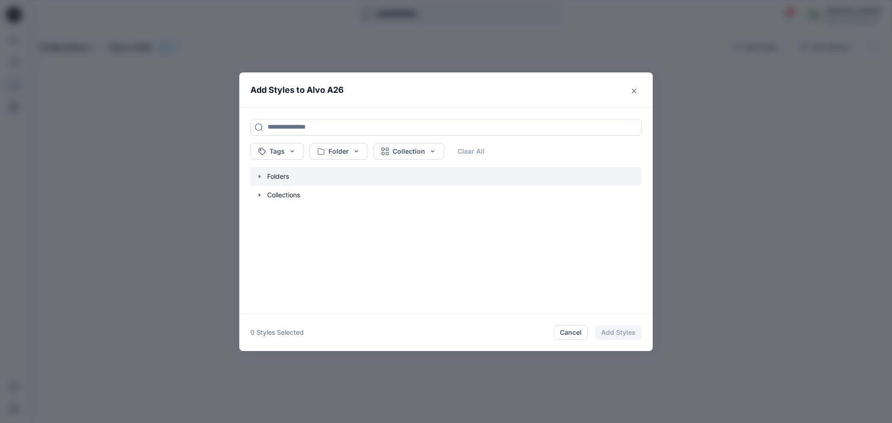
click at [260, 175] on icon "button" at bounding box center [259, 176] width 7 height 7
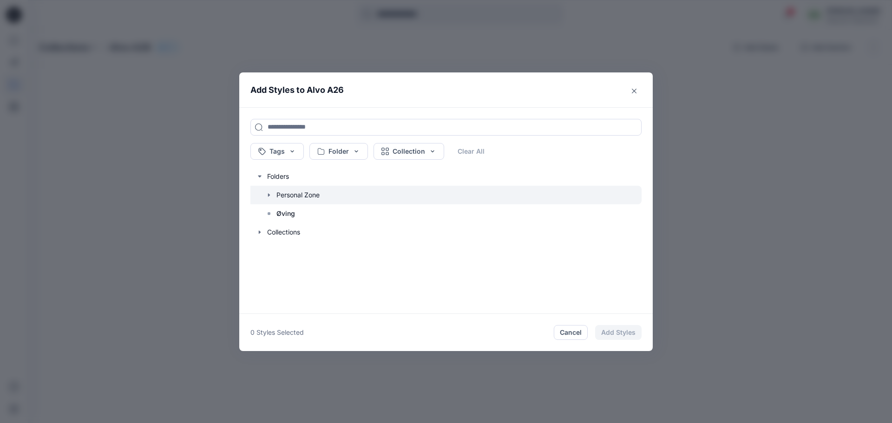
click at [270, 191] on icon "button" at bounding box center [268, 194] width 7 height 7
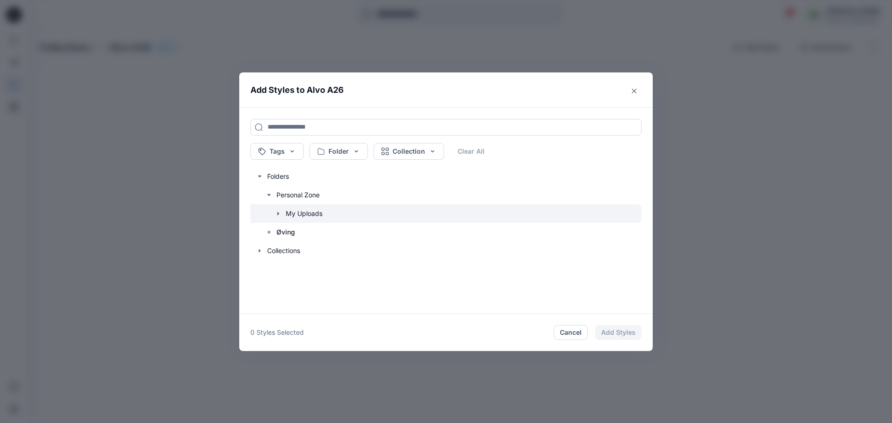
click at [277, 213] on icon "button" at bounding box center [278, 213] width 2 height 3
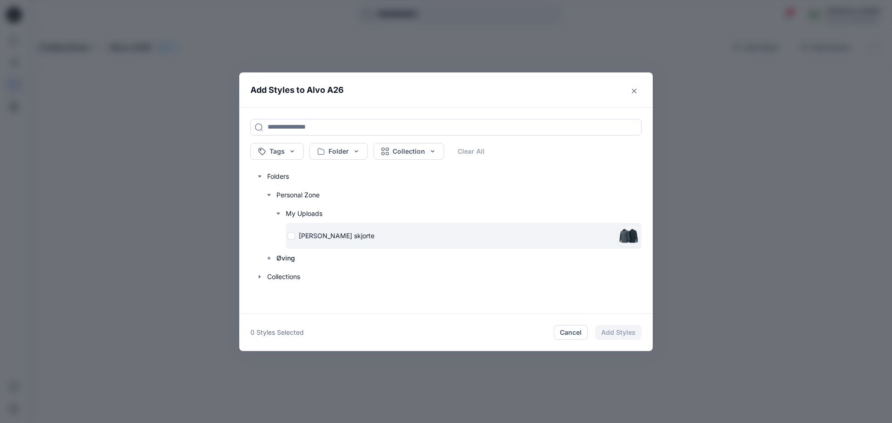
click at [291, 235] on div "Lerke skjorte" at bounding box center [450, 236] width 326 height 10
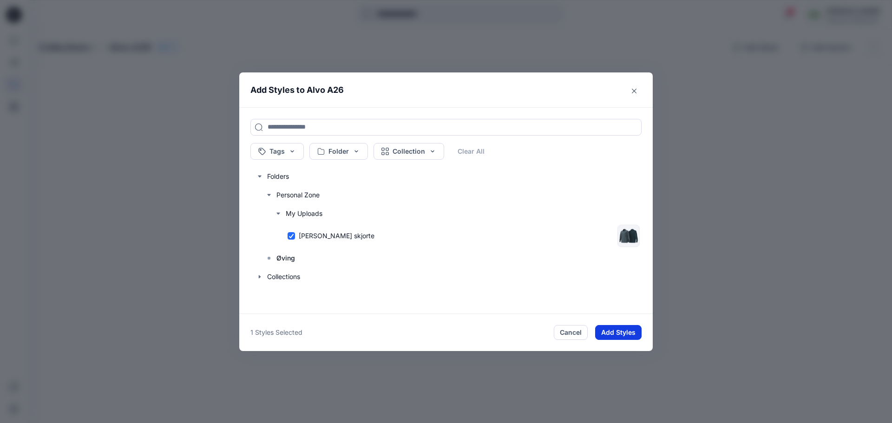
click at [624, 332] on button "Add Styles" at bounding box center [618, 332] width 46 height 15
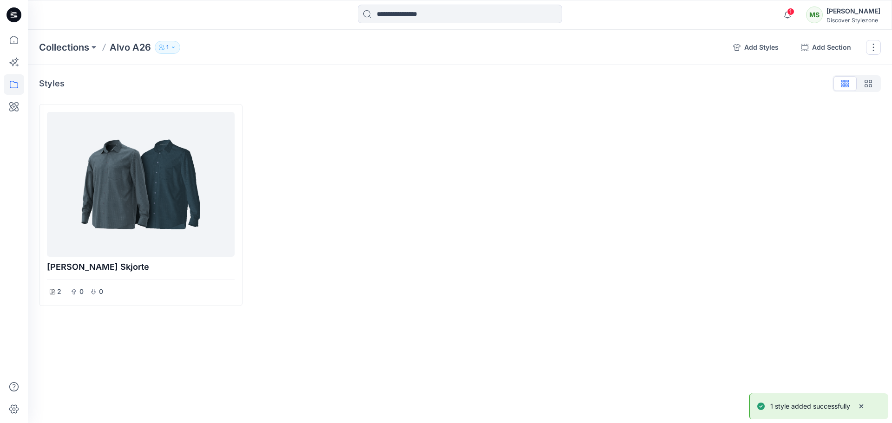
click at [97, 368] on div "Collections Alvo A26 1 Add Styles Add Section Rename Collection Clone Collectio…" at bounding box center [460, 226] width 864 height 393
click at [572, 216] on div at bounding box center [565, 205] width 203 height 202
click at [488, 165] on div at bounding box center [565, 205] width 203 height 202
click at [467, 191] on div at bounding box center [565, 205] width 203 height 202
click at [434, 228] on div at bounding box center [353, 205] width 203 height 202
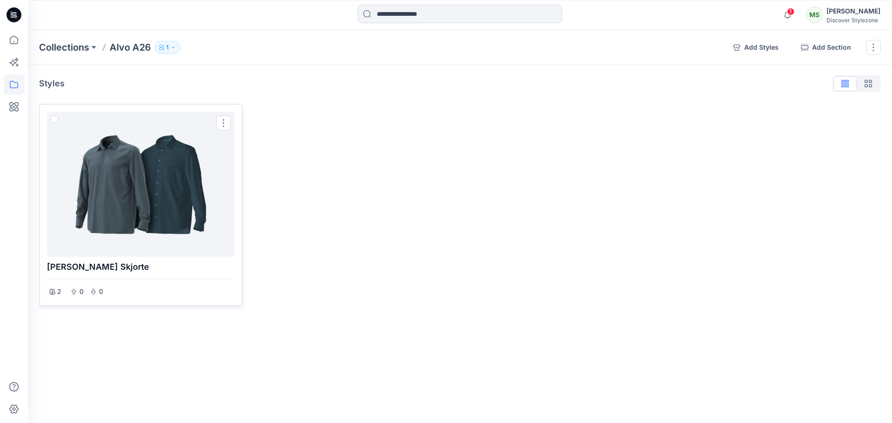
click at [214, 123] on div at bounding box center [141, 184] width 180 height 137
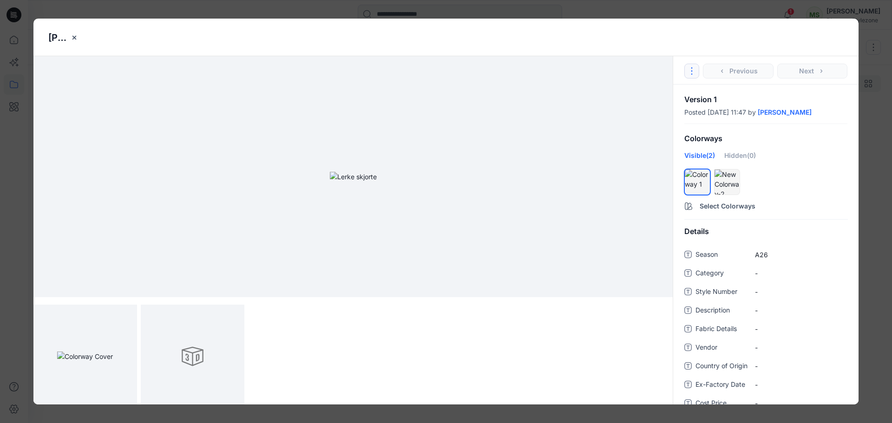
click at [691, 73] on icon "Options" at bounding box center [691, 70] width 7 height 7
click at [76, 40] on icon "close-btn" at bounding box center [74, 37] width 7 height 7
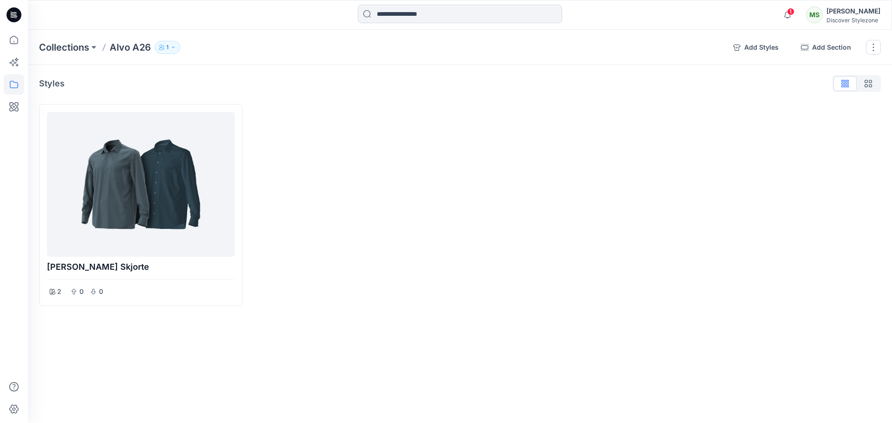
click at [541, 260] on div at bounding box center [565, 205] width 203 height 202
click at [437, 232] on div at bounding box center [353, 205] width 203 height 202
